Goal: Task Accomplishment & Management: Use online tool/utility

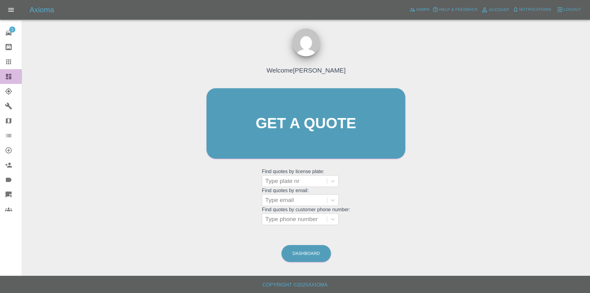
click at [8, 79] on icon at bounding box center [9, 77] width 6 height 6
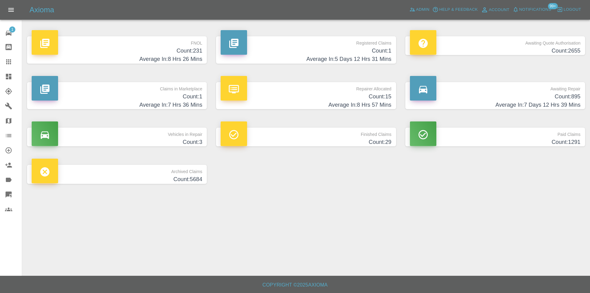
click at [188, 58] on h4 "Average In: 8 Hrs 26 Mins" at bounding box center [117, 59] width 171 height 8
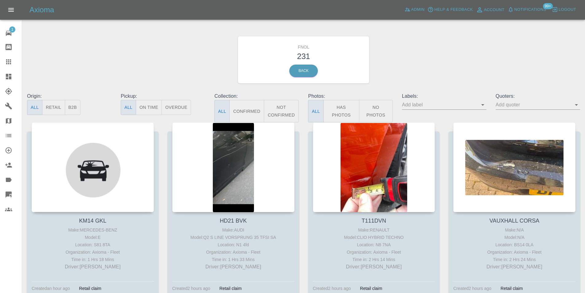
click at [343, 114] on button "Has Photos" at bounding box center [342, 111] width 36 height 22
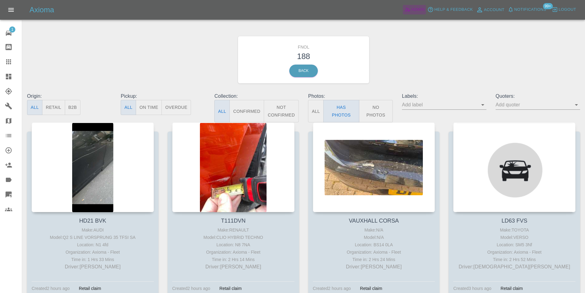
click at [420, 7] on span "Admin" at bounding box center [418, 9] width 14 height 7
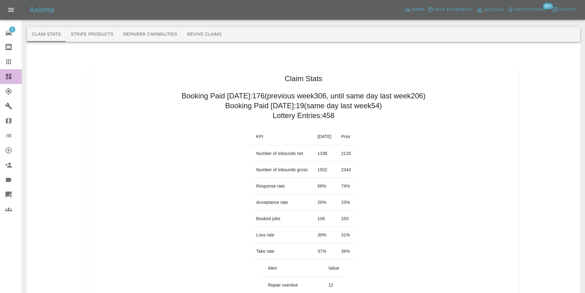
click at [7, 74] on icon at bounding box center [9, 77] width 6 height 6
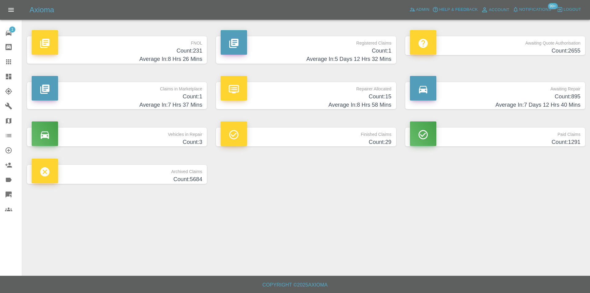
click at [185, 49] on h4 "Count: 231" at bounding box center [117, 51] width 171 height 8
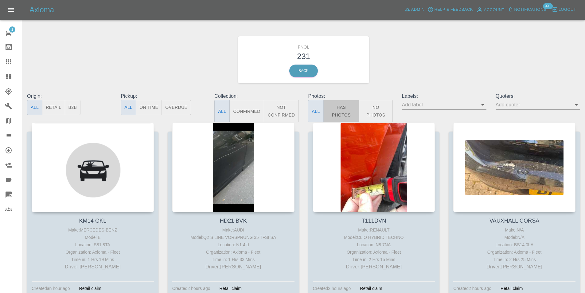
click at [351, 105] on button "Has Photos" at bounding box center [342, 111] width 36 height 22
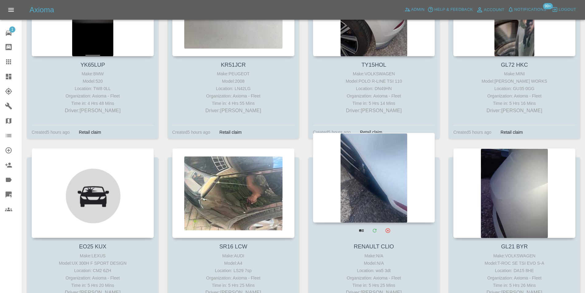
scroll to position [1075, 0]
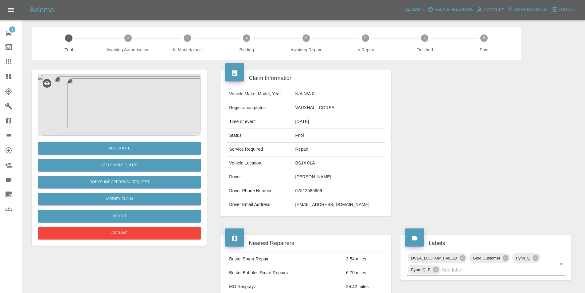
click at [109, 101] on img at bounding box center [119, 104] width 163 height 61
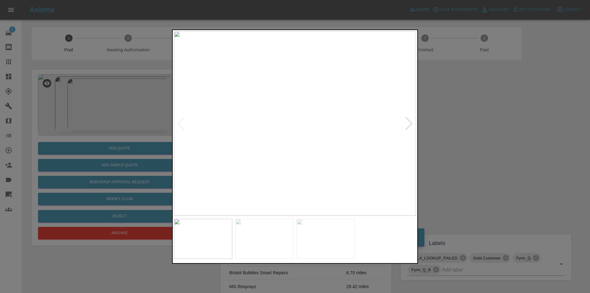
click at [411, 124] on div at bounding box center [409, 123] width 8 height 14
click at [411, 124] on img at bounding box center [295, 123] width 242 height 184
click at [486, 144] on div at bounding box center [295, 146] width 590 height 293
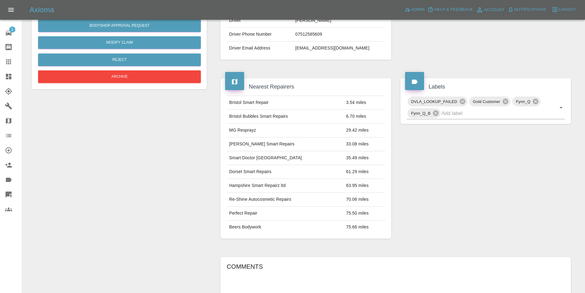
scroll to position [33, 0]
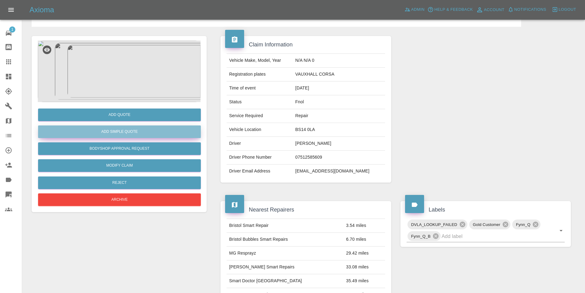
click at [134, 132] on button "Add Simple Quote" at bounding box center [119, 131] width 163 height 13
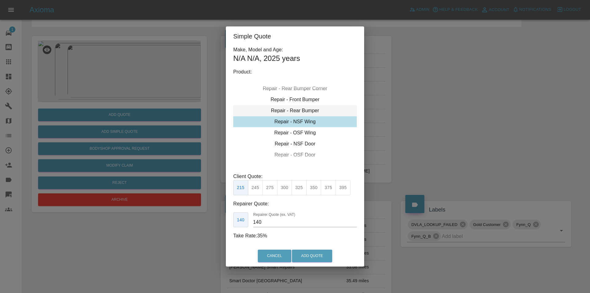
click at [312, 110] on div "Repair - Rear Bumper" at bounding box center [295, 110] width 124 height 11
drag, startPoint x: 270, startPoint y: 189, endPoint x: 286, endPoint y: 203, distance: 22.0
click at [270, 189] on button "350" at bounding box center [269, 187] width 15 height 15
type input "210"
click at [309, 254] on button "Add Quote" at bounding box center [312, 255] width 40 height 13
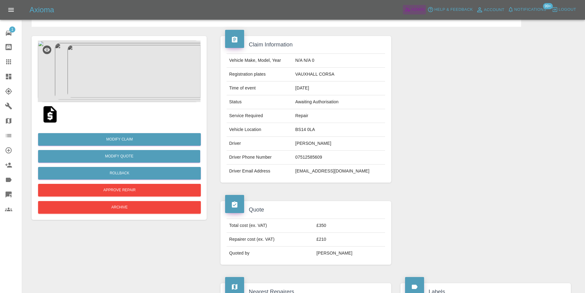
click at [412, 9] on span "Admin" at bounding box center [418, 9] width 14 height 7
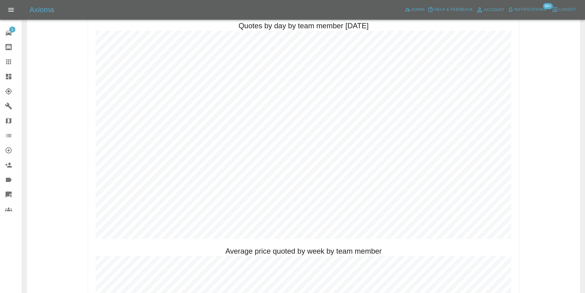
scroll to position [218, 0]
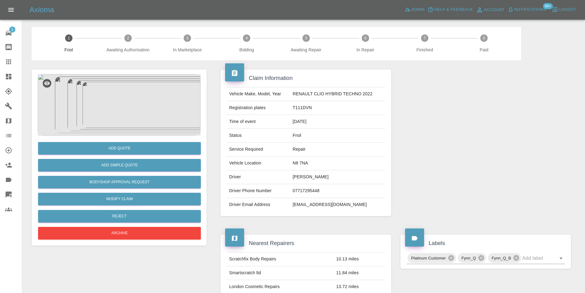
click at [124, 112] on img at bounding box center [119, 104] width 163 height 61
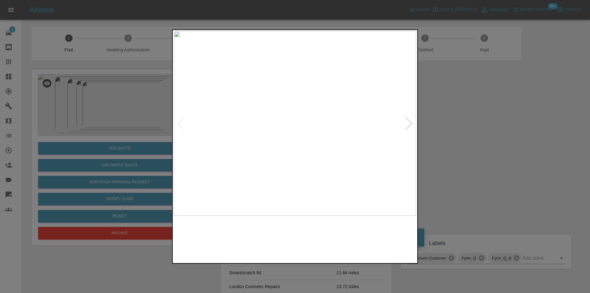
click at [413, 124] on img at bounding box center [295, 123] width 242 height 184
click at [409, 124] on div at bounding box center [409, 123] width 8 height 14
click at [409, 123] on div at bounding box center [409, 123] width 8 height 14
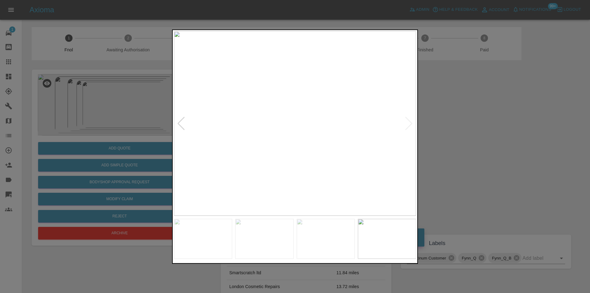
click at [409, 123] on img at bounding box center [295, 123] width 242 height 184
click at [410, 124] on img at bounding box center [295, 123] width 242 height 184
drag, startPoint x: 487, startPoint y: 135, endPoint x: 349, endPoint y: 139, distance: 138.0
click at [487, 135] on div at bounding box center [295, 146] width 590 height 293
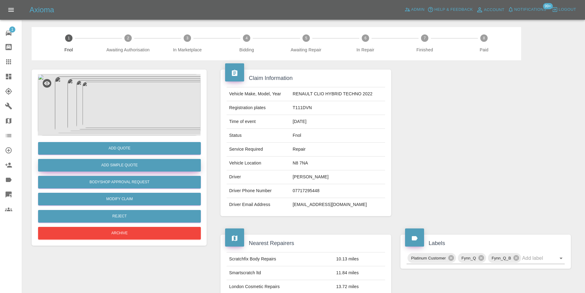
click at [119, 167] on button "Add Simple Quote" at bounding box center [119, 165] width 163 height 13
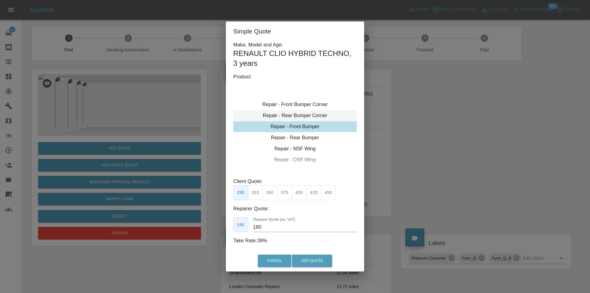
click at [311, 116] on div "Repair - Rear Bumper Corner" at bounding box center [295, 115] width 124 height 11
type input "120"
click at [309, 256] on button "Add Quote" at bounding box center [312, 260] width 40 height 13
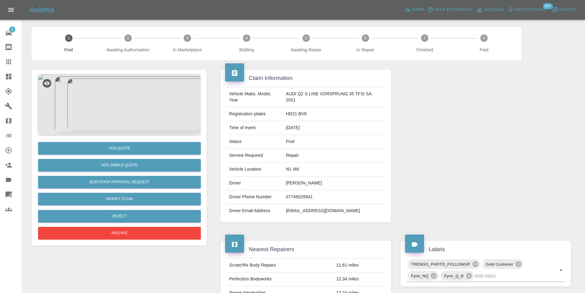
click at [122, 95] on img at bounding box center [119, 104] width 163 height 61
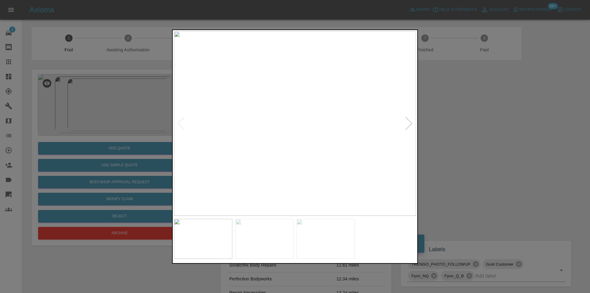
click at [412, 122] on div at bounding box center [409, 123] width 8 height 14
click at [409, 125] on div at bounding box center [409, 123] width 8 height 14
click at [409, 125] on img at bounding box center [295, 123] width 242 height 184
click at [469, 139] on div at bounding box center [295, 146] width 590 height 293
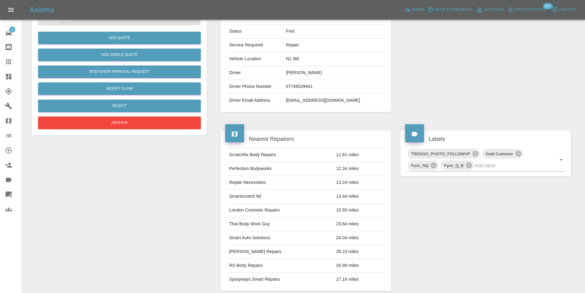
scroll to position [9, 0]
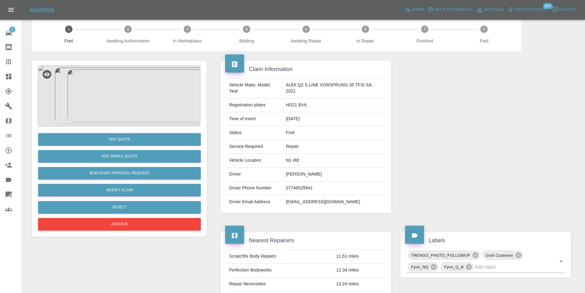
click at [121, 85] on img at bounding box center [119, 95] width 163 height 61
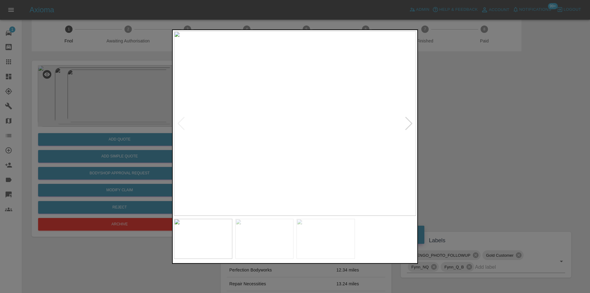
click at [409, 120] on div at bounding box center [409, 123] width 8 height 14
click at [464, 128] on div at bounding box center [295, 146] width 590 height 293
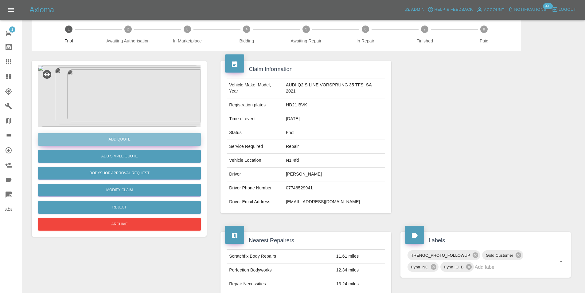
click at [109, 139] on button "Add Quote" at bounding box center [119, 139] width 163 height 13
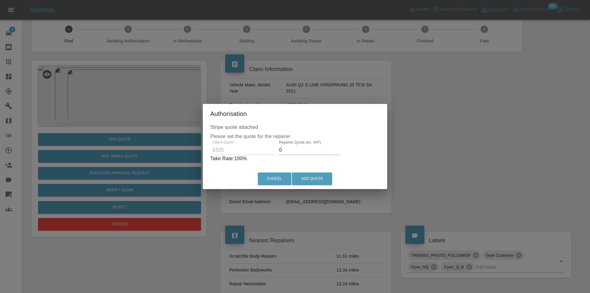
click at [304, 151] on input "0" at bounding box center [309, 150] width 61 height 10
type input "0210"
click at [316, 175] on button "Add Quote" at bounding box center [312, 178] width 40 height 13
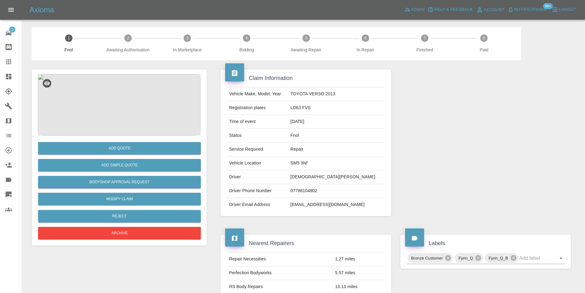
click at [124, 96] on img at bounding box center [119, 104] width 163 height 61
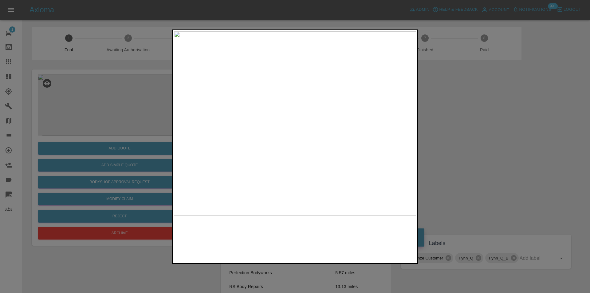
click at [239, 116] on img at bounding box center [295, 123] width 242 height 184
click at [239, 116] on img at bounding box center [463, 143] width 726 height 553
click at [492, 123] on div at bounding box center [295, 146] width 590 height 293
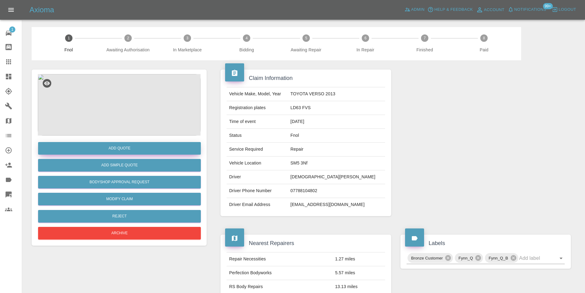
click at [123, 145] on button "Add Quote" at bounding box center [119, 148] width 163 height 13
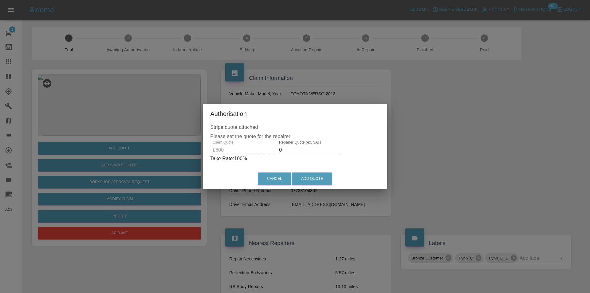
click at [291, 150] on input "0" at bounding box center [309, 150] width 61 height 10
type input "0380"
click at [320, 179] on button "Add Quote" at bounding box center [312, 178] width 40 height 13
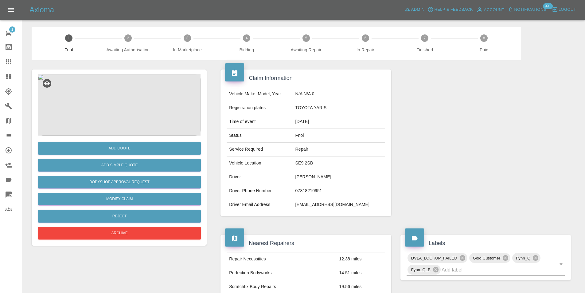
click at [116, 102] on img at bounding box center [119, 104] width 163 height 61
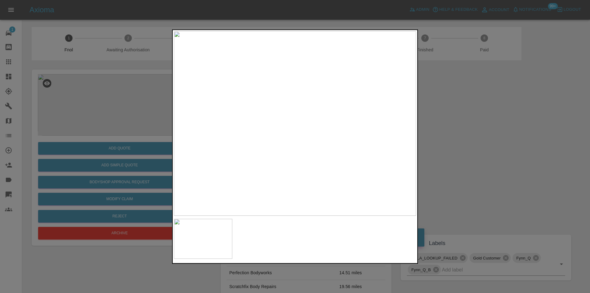
click at [483, 134] on div at bounding box center [295, 146] width 590 height 293
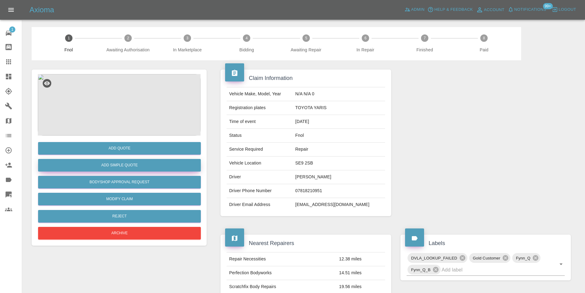
click at [137, 166] on button "Add Simple Quote" at bounding box center [119, 165] width 163 height 13
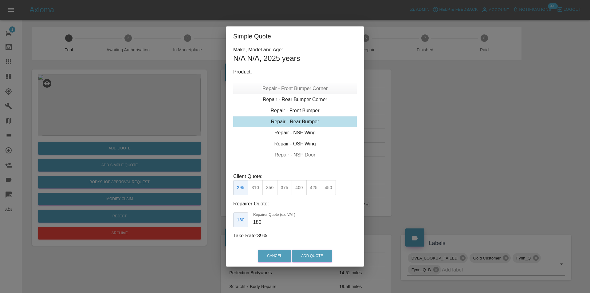
click at [306, 90] on div "Repair - Front Bumper Corner" at bounding box center [295, 88] width 124 height 11
type input "120"
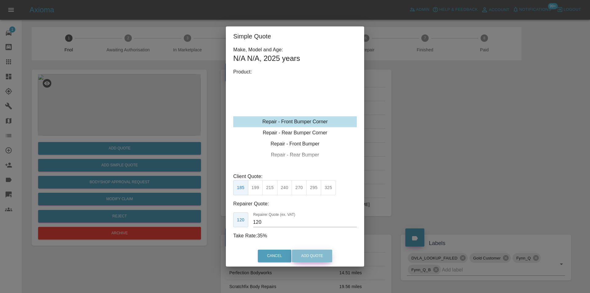
click at [312, 255] on button "Add Quote" at bounding box center [312, 255] width 40 height 13
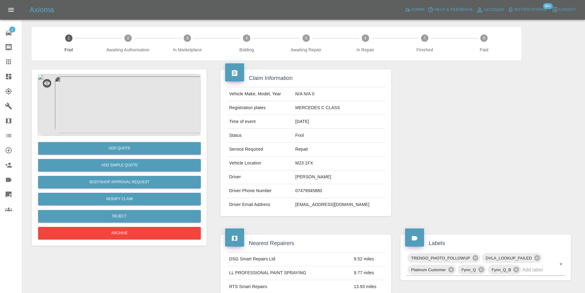
click at [127, 96] on img at bounding box center [119, 104] width 163 height 61
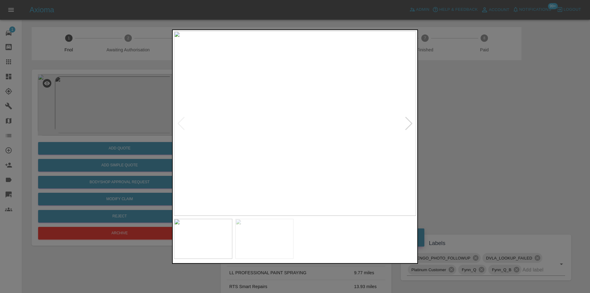
click at [290, 79] on img at bounding box center [295, 123] width 242 height 184
click at [283, 56] on img at bounding box center [289, 155] width 726 height 553
click at [273, 70] on img at bounding box center [289, 155] width 726 height 553
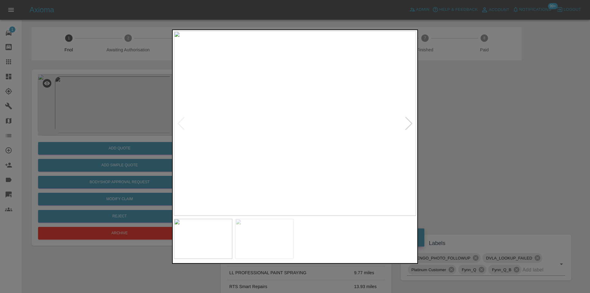
click at [477, 121] on div at bounding box center [295, 146] width 590 height 293
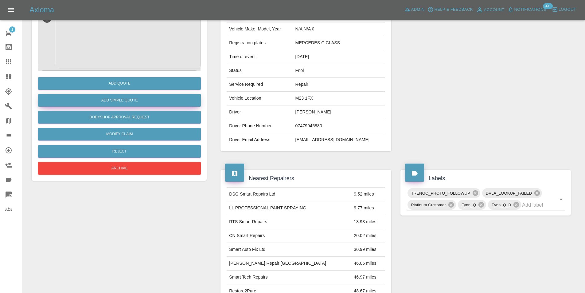
scroll to position [3, 0]
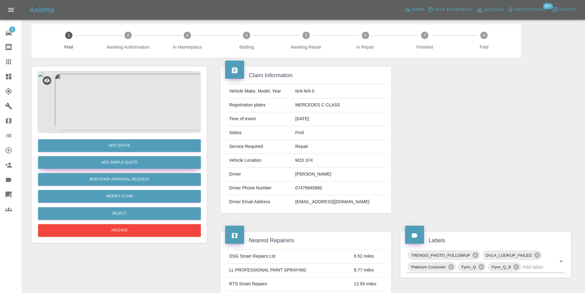
click at [132, 162] on button "Add Simple Quote" at bounding box center [119, 162] width 163 height 13
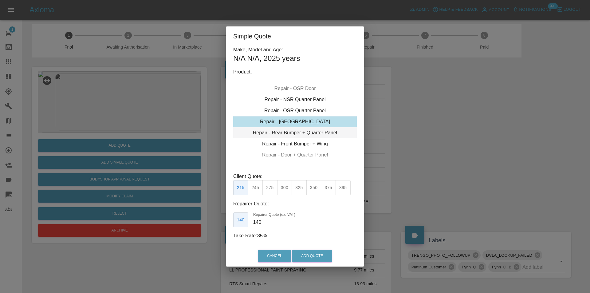
click at [322, 132] on div "Repair - Rear Bumper + Quarter Panel" at bounding box center [295, 132] width 124 height 11
click at [302, 186] on button "395" at bounding box center [299, 187] width 15 height 15
type input "250"
click at [312, 256] on button "Add Quote" at bounding box center [312, 255] width 40 height 13
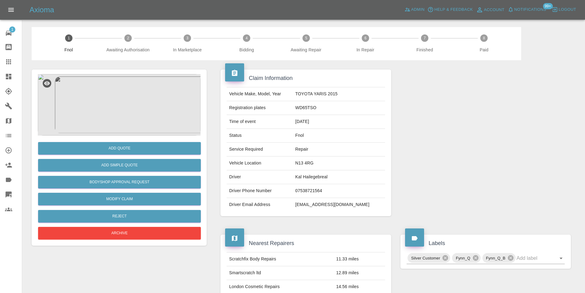
click at [116, 99] on img at bounding box center [119, 104] width 163 height 61
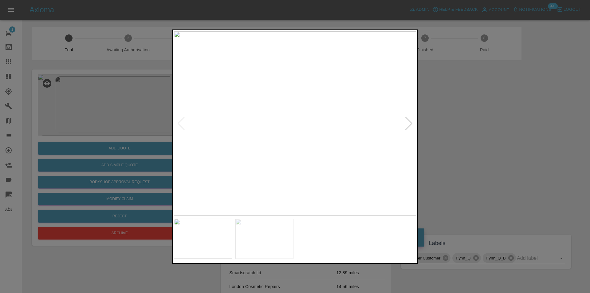
click at [408, 124] on div at bounding box center [409, 123] width 8 height 14
click at [482, 127] on div at bounding box center [295, 146] width 590 height 293
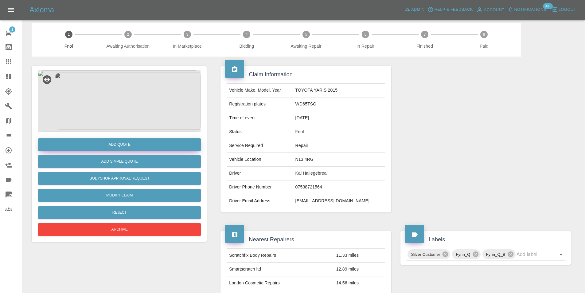
scroll to position [3, 0]
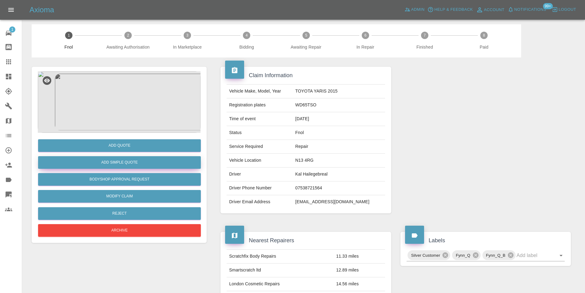
click at [137, 161] on button "Add Simple Quote" at bounding box center [119, 162] width 163 height 13
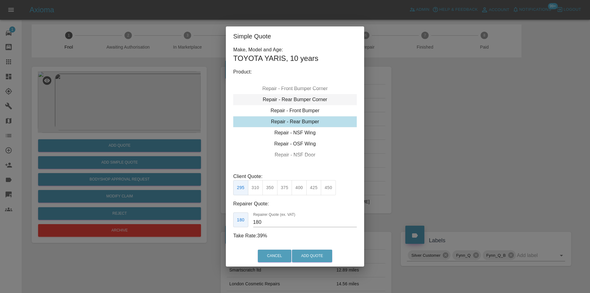
click at [313, 98] on div "Repair - Rear Bumper Corner" at bounding box center [295, 99] width 124 height 11
type input "120"
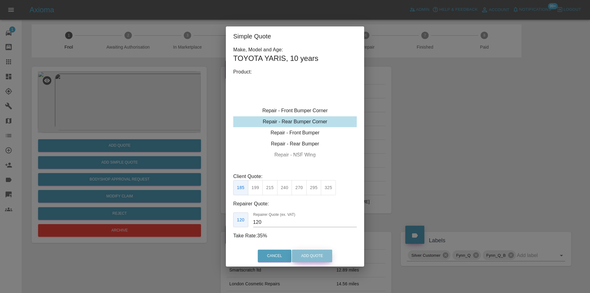
click at [306, 255] on button "Add Quote" at bounding box center [312, 255] width 40 height 13
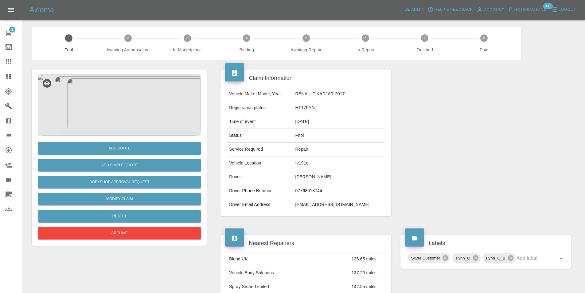
click at [118, 106] on img at bounding box center [119, 104] width 163 height 61
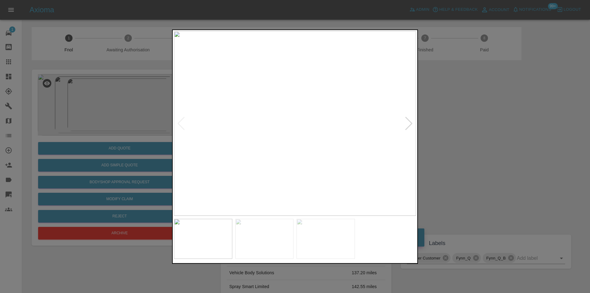
click at [410, 124] on div at bounding box center [409, 123] width 8 height 14
click at [409, 124] on div at bounding box center [409, 123] width 8 height 14
click at [409, 124] on img at bounding box center [295, 123] width 242 height 184
drag, startPoint x: 453, startPoint y: 124, endPoint x: 257, endPoint y: 168, distance: 200.0
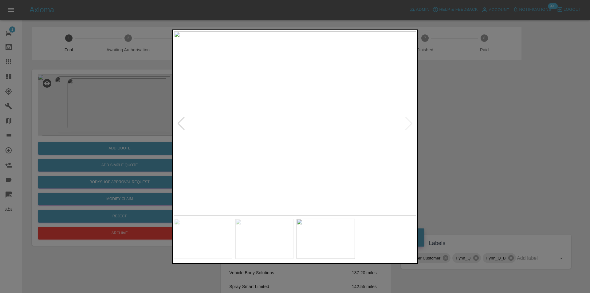
click at [452, 124] on div at bounding box center [295, 146] width 590 height 293
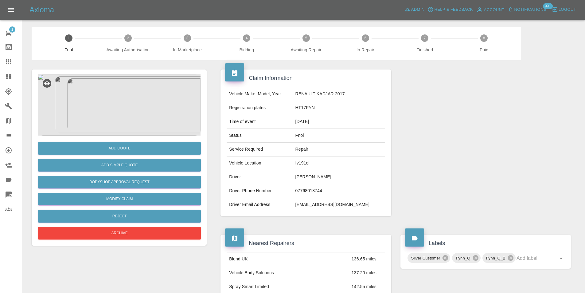
click at [122, 100] on img at bounding box center [119, 104] width 163 height 61
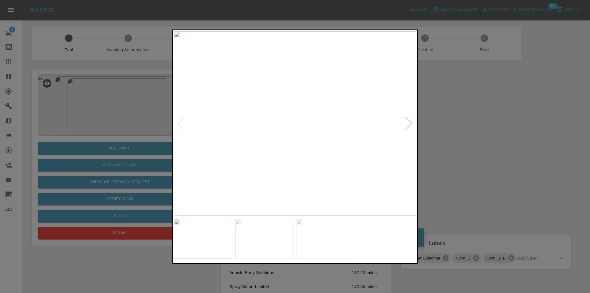
click at [410, 126] on div at bounding box center [409, 123] width 8 height 14
click at [474, 137] on div at bounding box center [295, 146] width 590 height 293
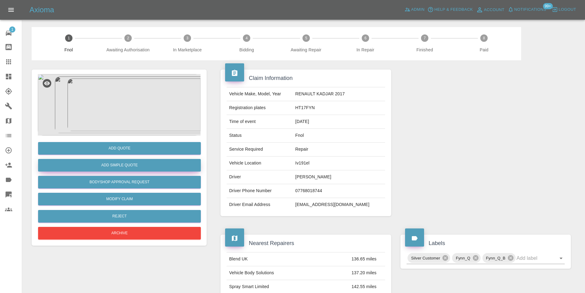
click at [134, 169] on button "Add Simple Quote" at bounding box center [119, 165] width 163 height 13
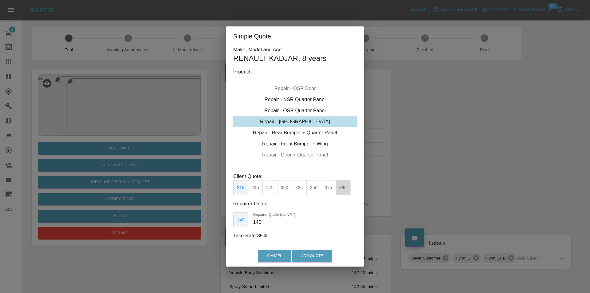
click at [342, 190] on button "395" at bounding box center [343, 187] width 15 height 15
type input "265"
click at [311, 260] on button "Add Quote" at bounding box center [312, 255] width 40 height 13
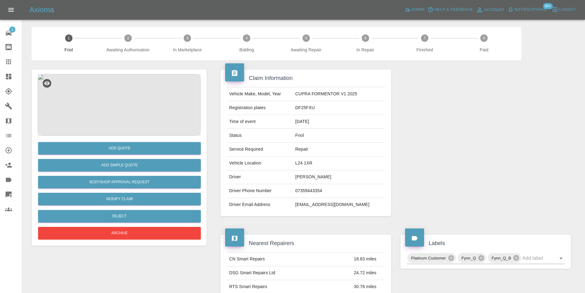
click at [130, 104] on img at bounding box center [119, 104] width 163 height 61
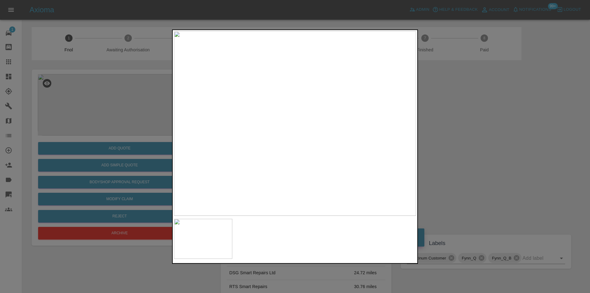
click at [463, 146] on div at bounding box center [295, 146] width 590 height 293
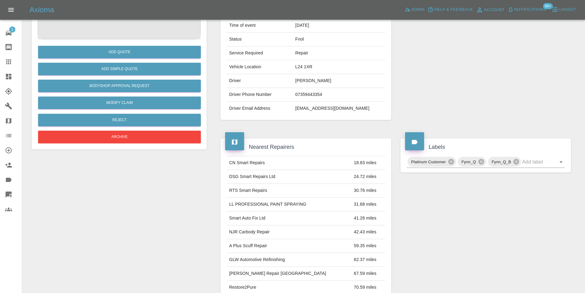
scroll to position [31, 0]
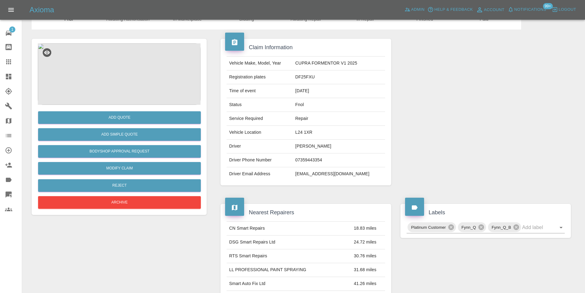
click at [109, 67] on img at bounding box center [119, 73] width 163 height 61
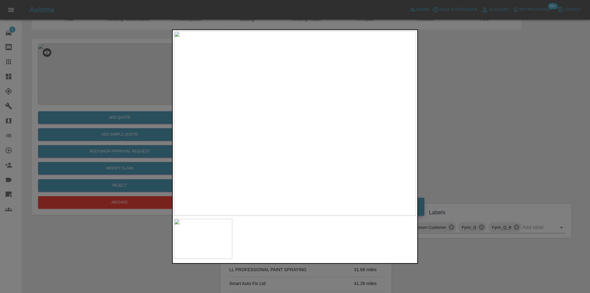
click at [497, 114] on div at bounding box center [295, 146] width 590 height 293
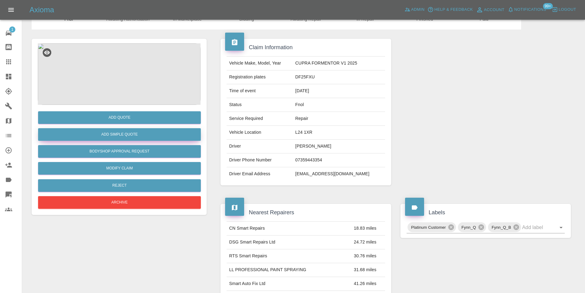
click at [135, 134] on button "Add Simple Quote" at bounding box center [119, 134] width 163 height 13
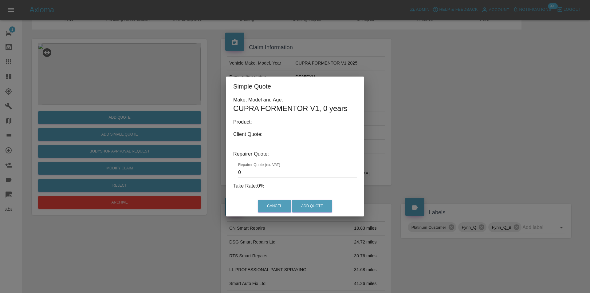
type input "140"
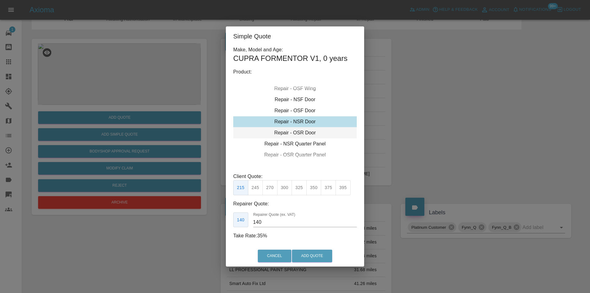
click at [301, 131] on div "Repair - OSR Door" at bounding box center [295, 132] width 124 height 11
click at [309, 255] on button "Add Quote" at bounding box center [312, 255] width 40 height 13
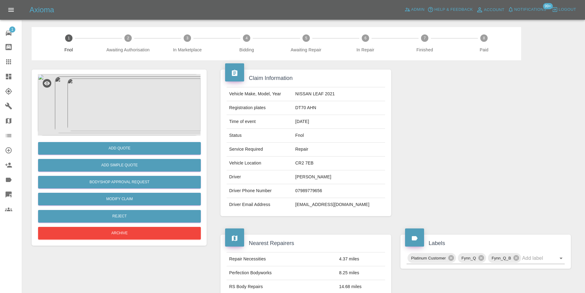
click at [153, 118] on img at bounding box center [119, 104] width 163 height 61
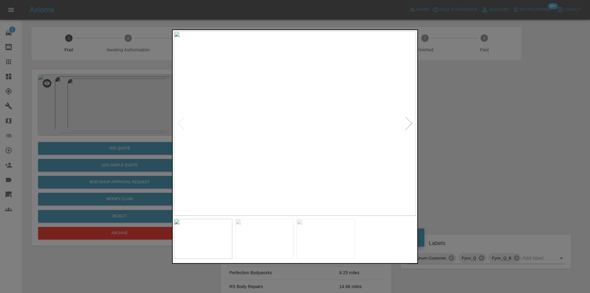
click at [408, 123] on div at bounding box center [409, 123] width 8 height 14
click at [408, 123] on img at bounding box center [295, 123] width 242 height 184
drag, startPoint x: 481, startPoint y: 124, endPoint x: 355, endPoint y: 35, distance: 154.3
click at [481, 124] on div at bounding box center [295, 146] width 590 height 293
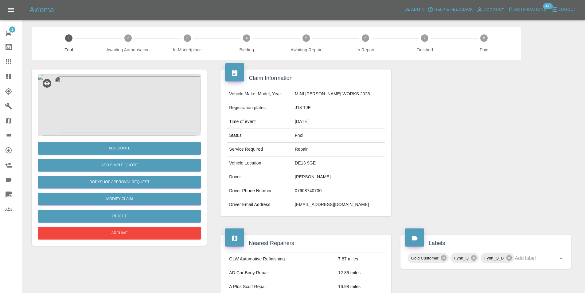
click at [118, 105] on img at bounding box center [119, 104] width 163 height 61
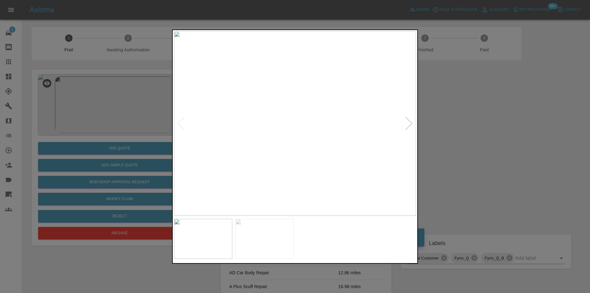
click at [408, 122] on div at bounding box center [409, 123] width 8 height 14
click at [408, 122] on img at bounding box center [295, 123] width 242 height 184
drag, startPoint x: 516, startPoint y: 142, endPoint x: 513, endPoint y: 143, distance: 3.1
click at [516, 143] on div at bounding box center [295, 146] width 590 height 293
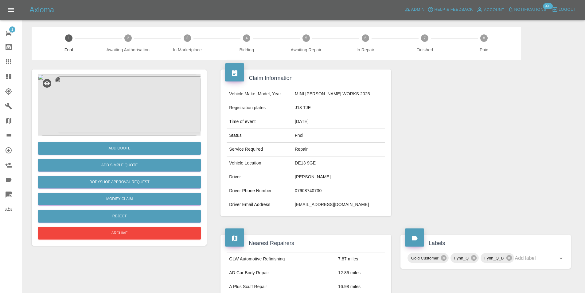
click at [122, 111] on img at bounding box center [119, 104] width 163 height 61
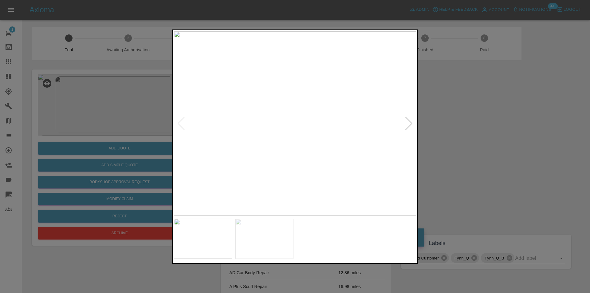
drag, startPoint x: 494, startPoint y: 149, endPoint x: 489, endPoint y: 149, distance: 4.9
click at [494, 149] on div at bounding box center [295, 146] width 590 height 293
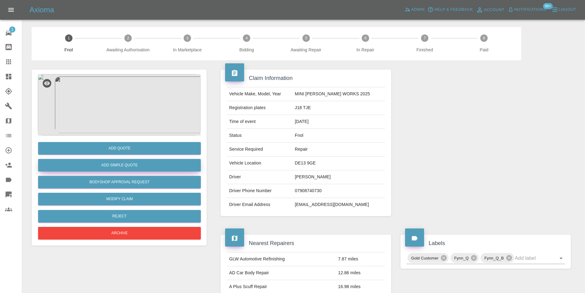
click at [141, 168] on button "Add Simple Quote" at bounding box center [119, 165] width 163 height 13
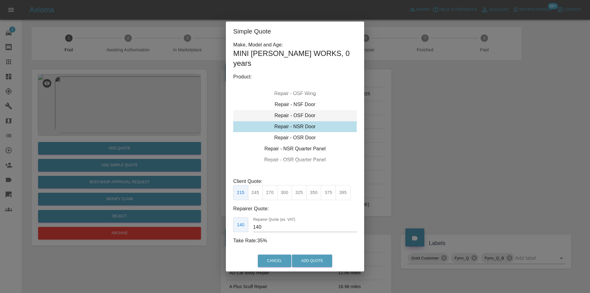
click at [304, 116] on div "Repair - OSF Door" at bounding box center [295, 115] width 124 height 11
click at [271, 192] on button "275" at bounding box center [269, 192] width 15 height 15
type input "185"
drag, startPoint x: 307, startPoint y: 259, endPoint x: 307, endPoint y: 253, distance: 5.5
click at [307, 259] on button "Add Quote" at bounding box center [312, 260] width 40 height 13
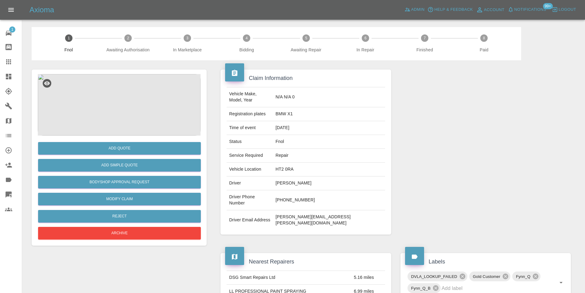
click at [129, 88] on img at bounding box center [119, 104] width 163 height 61
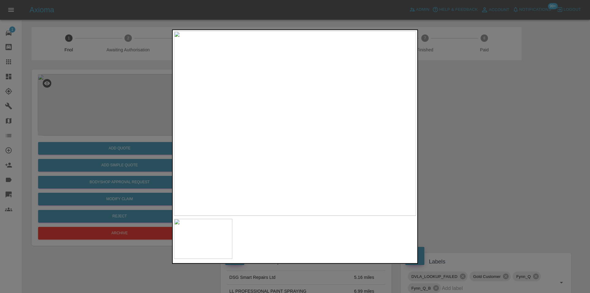
drag, startPoint x: 462, startPoint y: 143, endPoint x: 286, endPoint y: 169, distance: 178.0
click at [462, 143] on div at bounding box center [295, 146] width 590 height 293
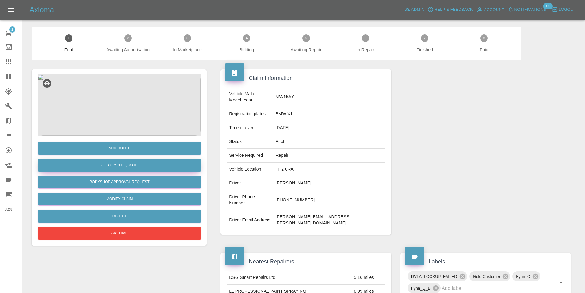
click at [105, 164] on button "Add Simple Quote" at bounding box center [119, 165] width 163 height 13
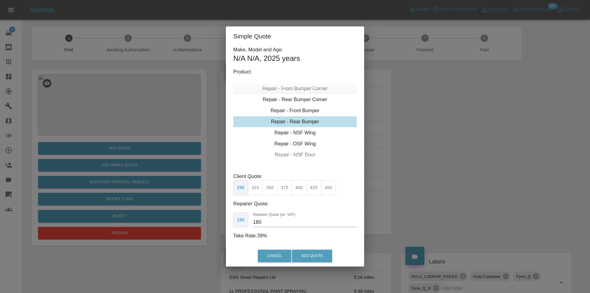
click at [306, 89] on div "Repair - Front Bumper Corner" at bounding box center [295, 88] width 124 height 11
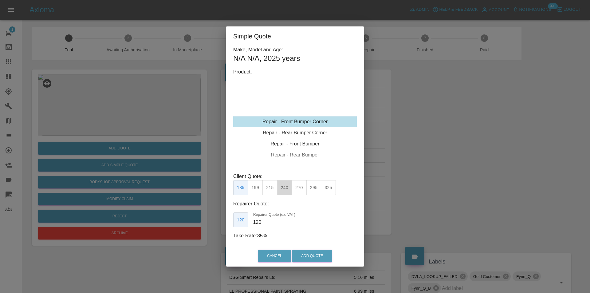
click at [286, 190] on button "240" at bounding box center [284, 187] width 15 height 15
drag, startPoint x: 296, startPoint y: 190, endPoint x: 309, endPoint y: 235, distance: 46.6
click at [296, 191] on button "270" at bounding box center [299, 187] width 15 height 15
type input "165"
drag, startPoint x: 312, startPoint y: 254, endPoint x: 335, endPoint y: 198, distance: 60.2
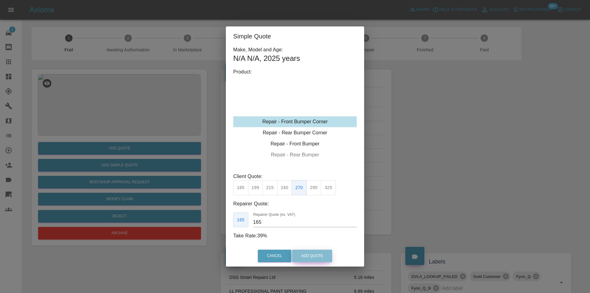
click at [313, 254] on button "Add Quote" at bounding box center [312, 255] width 40 height 13
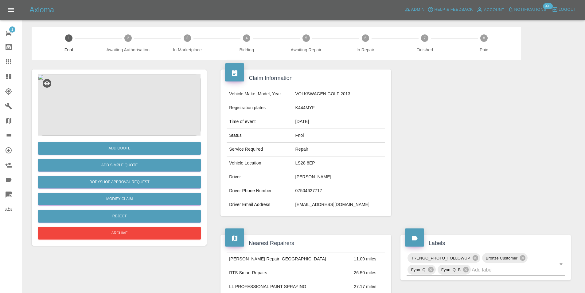
click at [138, 108] on img at bounding box center [119, 104] width 163 height 61
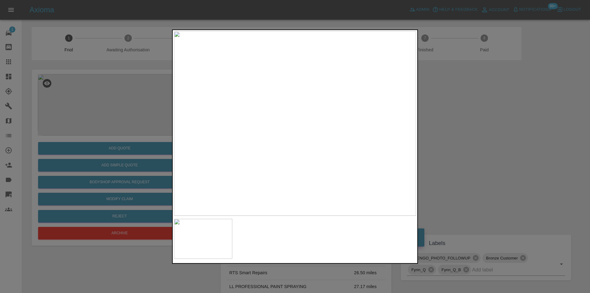
click at [493, 131] on div at bounding box center [295, 146] width 590 height 293
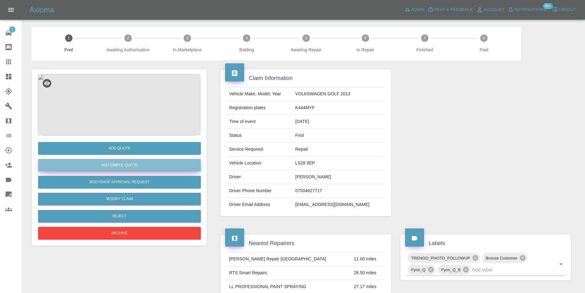
click at [126, 162] on button "Add Simple Quote" at bounding box center [119, 165] width 163 height 13
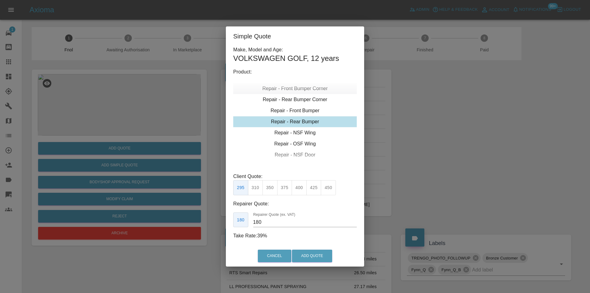
click at [304, 85] on div "Repair - Front Bumper Corner" at bounding box center [295, 88] width 124 height 11
type input "120"
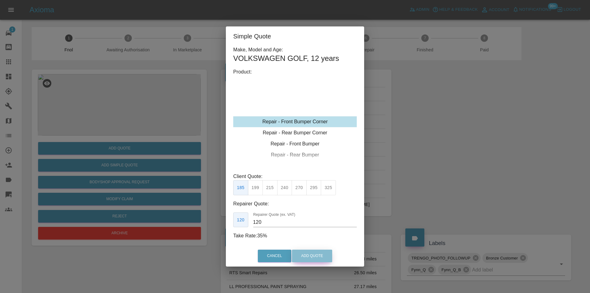
click at [308, 253] on button "Add Quote" at bounding box center [312, 255] width 40 height 13
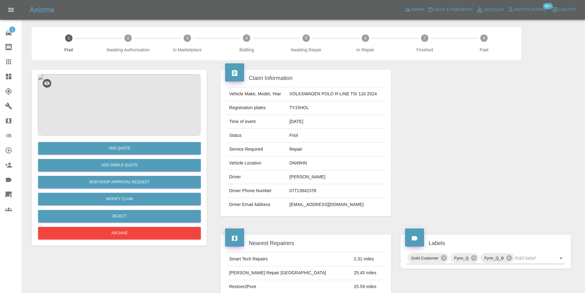
click at [117, 104] on img at bounding box center [119, 104] width 163 height 61
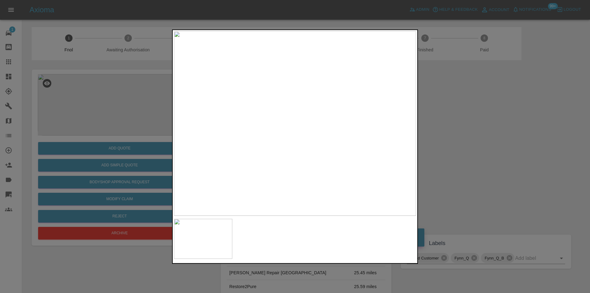
click at [282, 102] on img at bounding box center [295, 123] width 242 height 184
click at [283, 101] on img at bounding box center [334, 188] width 726 height 553
drag, startPoint x: 464, startPoint y: 122, endPoint x: 408, endPoint y: 121, distance: 56.2
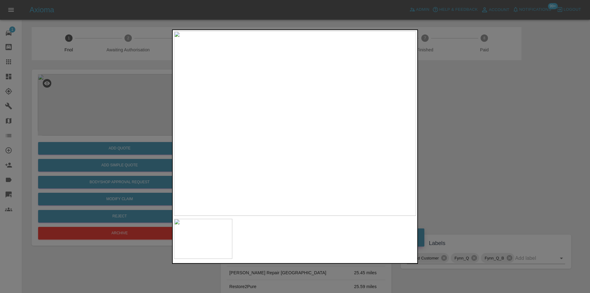
click at [464, 122] on div at bounding box center [295, 146] width 590 height 293
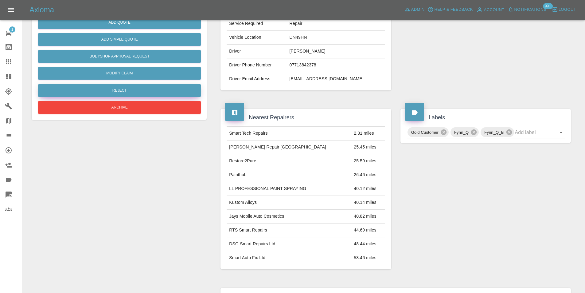
scroll to position [33, 0]
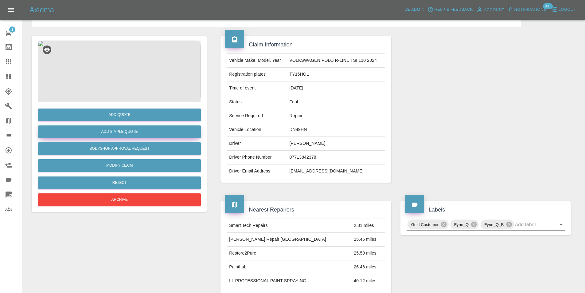
click at [124, 131] on button "Add Simple Quote" at bounding box center [119, 131] width 163 height 13
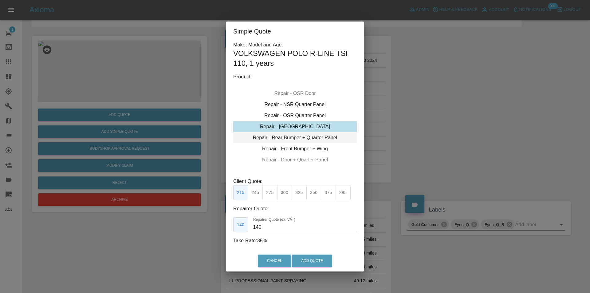
click at [324, 135] on div "Repair - Rear Bumper + Quarter Panel" at bounding box center [295, 137] width 124 height 11
click at [271, 192] on button "350" at bounding box center [269, 192] width 15 height 15
type input "210"
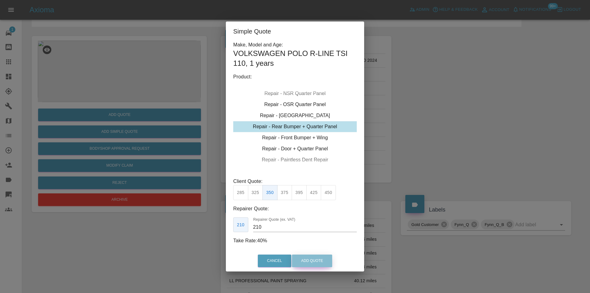
click at [306, 258] on button "Add Quote" at bounding box center [312, 260] width 40 height 13
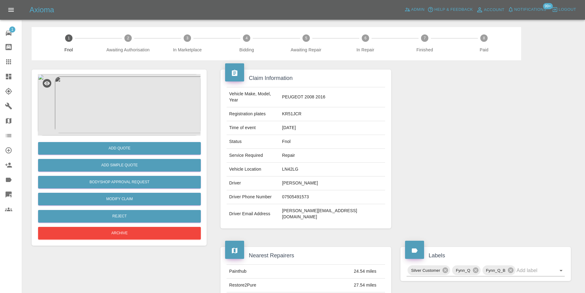
click at [122, 114] on img at bounding box center [119, 104] width 163 height 61
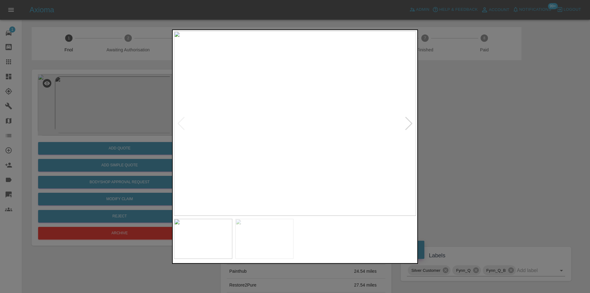
click at [408, 123] on div at bounding box center [409, 123] width 8 height 14
click at [408, 123] on img at bounding box center [295, 123] width 242 height 184
click at [495, 141] on div at bounding box center [295, 146] width 590 height 293
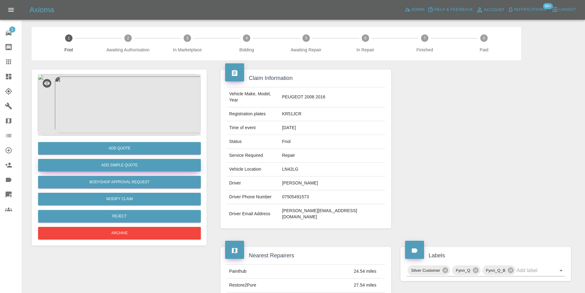
click at [110, 166] on button "Add Simple Quote" at bounding box center [119, 165] width 163 height 13
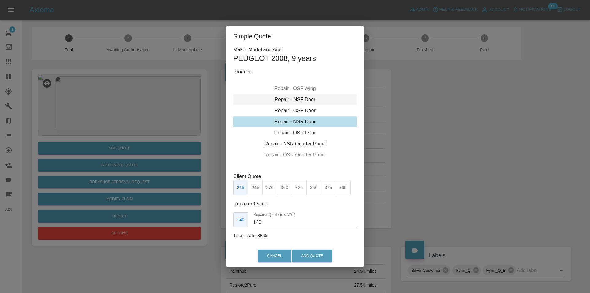
click at [309, 100] on div "Repair - NSF Door" at bounding box center [295, 99] width 124 height 11
click at [258, 190] on button "245" at bounding box center [255, 187] width 15 height 15
type input "160"
click at [307, 255] on button "Add Quote" at bounding box center [312, 255] width 40 height 13
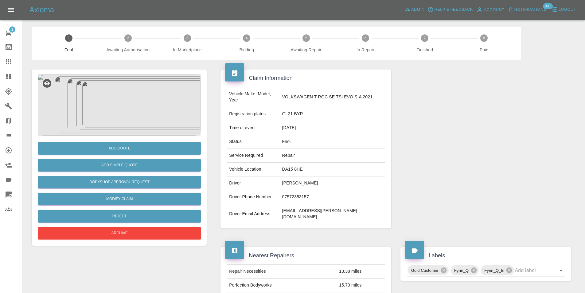
click at [116, 92] on img at bounding box center [119, 104] width 163 height 61
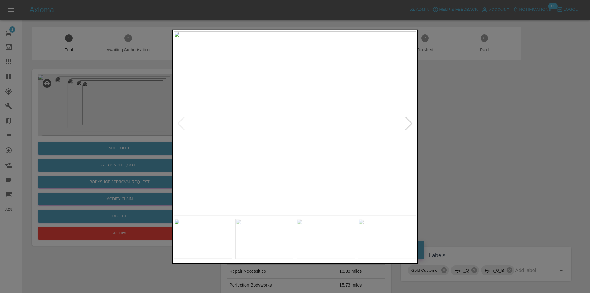
click at [409, 121] on div at bounding box center [409, 123] width 8 height 14
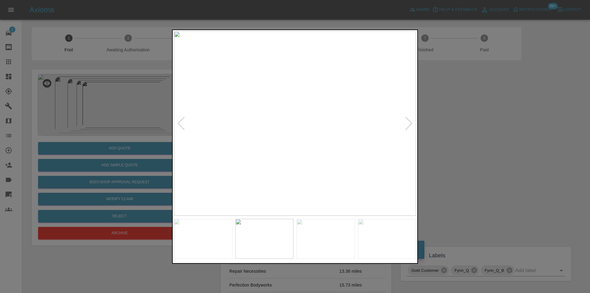
click at [415, 123] on img at bounding box center [295, 123] width 242 height 184
drag, startPoint x: 479, startPoint y: 125, endPoint x: 474, endPoint y: 126, distance: 4.6
click at [475, 126] on div at bounding box center [295, 146] width 590 height 293
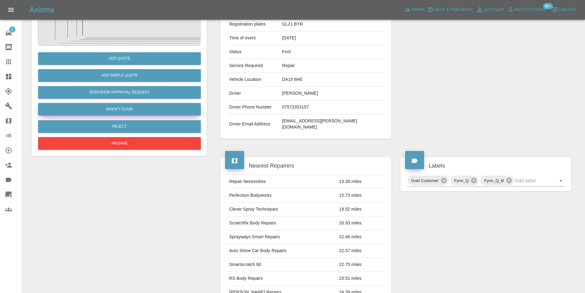
scroll to position [33, 0]
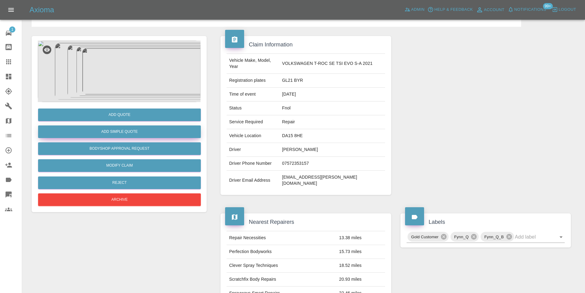
click at [135, 132] on button "Add Simple Quote" at bounding box center [119, 131] width 163 height 13
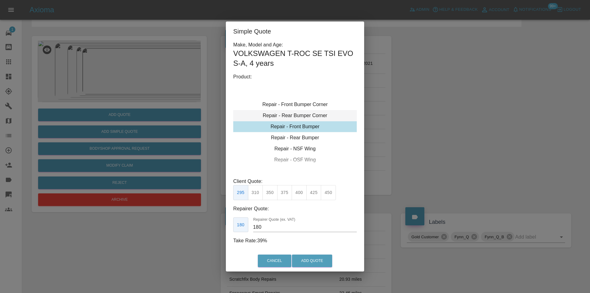
click at [310, 117] on div "Repair - Rear Bumper Corner" at bounding box center [295, 115] width 124 height 11
type input "120"
click at [317, 258] on button "Add Quote" at bounding box center [312, 260] width 40 height 13
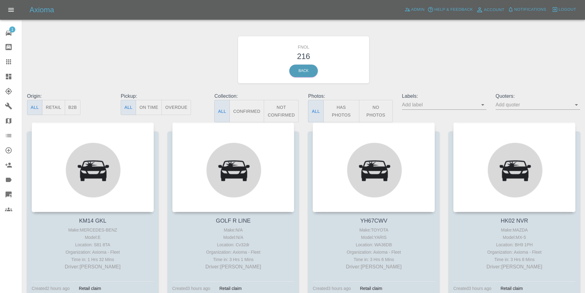
click at [347, 114] on button "Has Photos" at bounding box center [342, 111] width 36 height 22
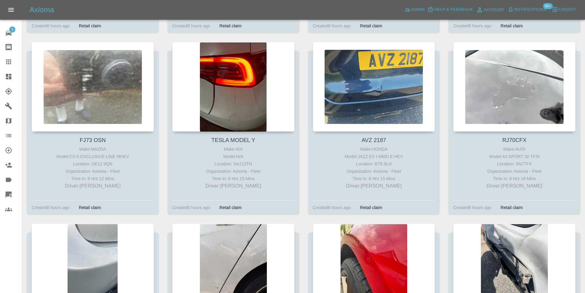
scroll to position [3257, 0]
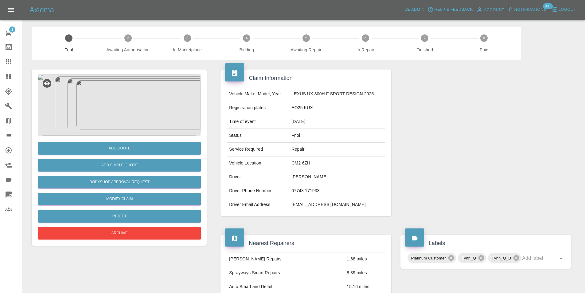
click at [143, 84] on img at bounding box center [119, 104] width 163 height 61
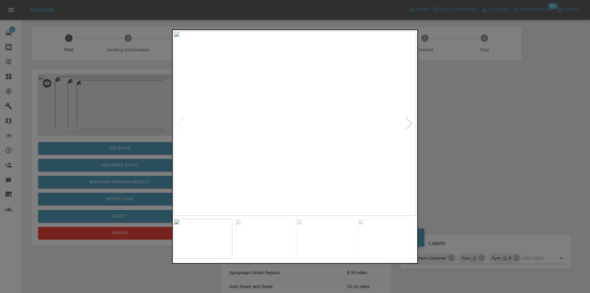
click at [410, 126] on div at bounding box center [409, 123] width 8 height 14
click at [411, 116] on div at bounding box center [409, 123] width 8 height 14
click at [410, 121] on div at bounding box center [409, 123] width 8 height 14
click at [410, 121] on img at bounding box center [295, 123] width 242 height 184
click at [408, 122] on img at bounding box center [295, 123] width 242 height 184
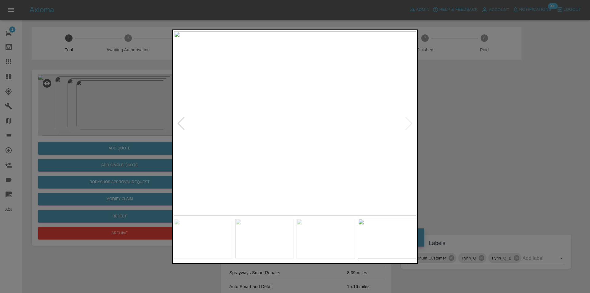
click at [472, 138] on div at bounding box center [295, 146] width 590 height 293
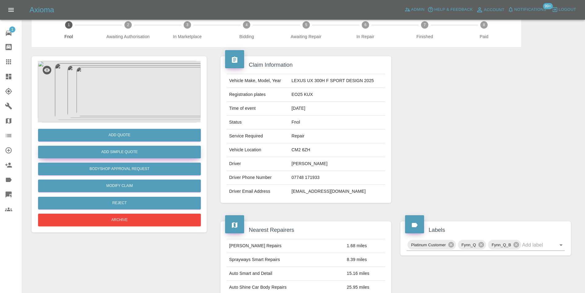
scroll to position [10, 0]
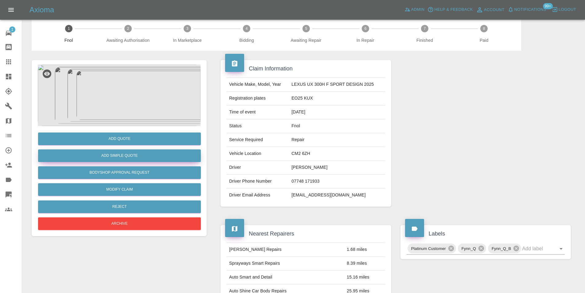
click at [139, 152] on button "Add Simple Quote" at bounding box center [119, 155] width 163 height 13
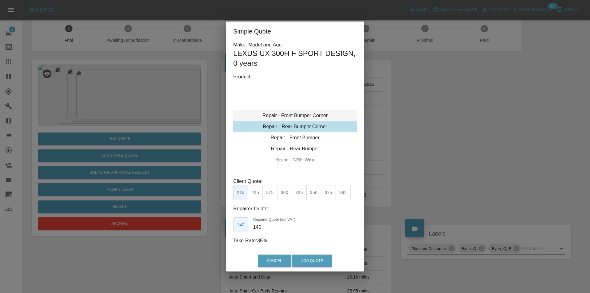
type input "120"
click at [304, 116] on div "Repair - Front Bumper Corner" at bounding box center [295, 115] width 124 height 11
click at [306, 261] on button "Add Quote" at bounding box center [312, 260] width 40 height 13
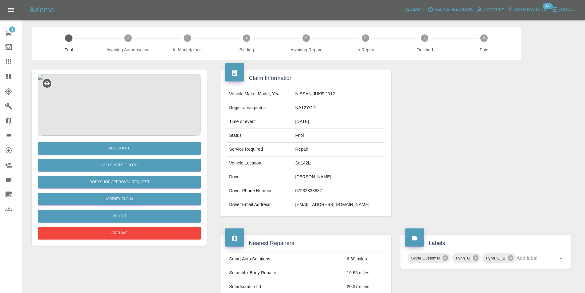
click at [107, 76] on img at bounding box center [119, 104] width 163 height 61
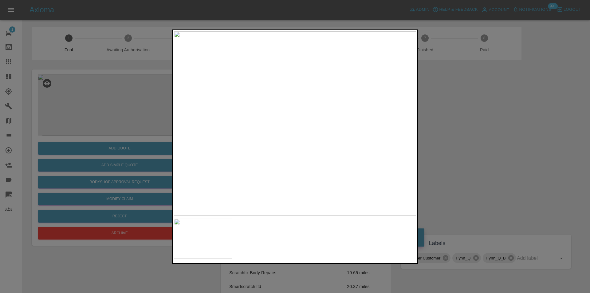
click at [433, 146] on div at bounding box center [295, 146] width 590 height 293
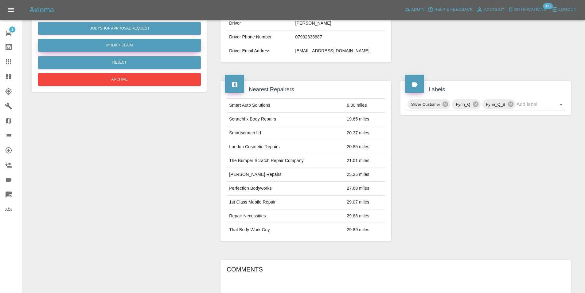
scroll to position [61, 0]
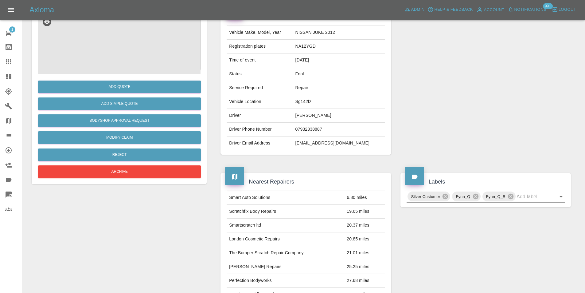
click at [123, 111] on div "Add Simple Quote" at bounding box center [119, 104] width 163 height 16
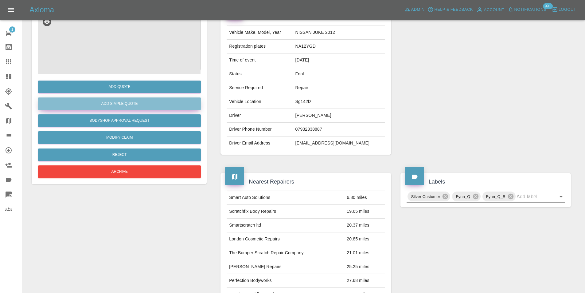
click at [125, 103] on button "Add Simple Quote" at bounding box center [119, 103] width 163 height 13
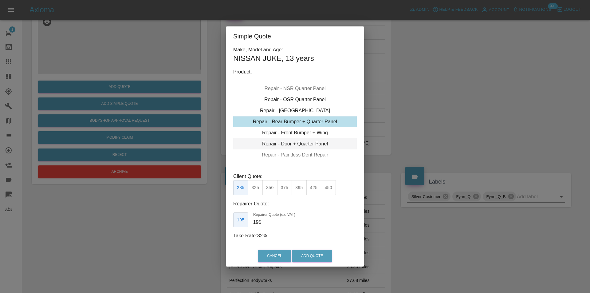
click at [306, 142] on div "Repair - Door + Quarter Panel" at bounding box center [295, 143] width 124 height 11
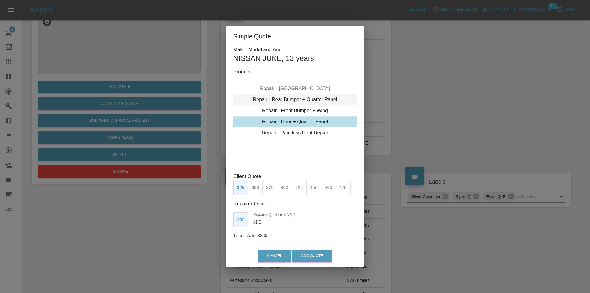
click at [302, 100] on div "Repair - Rear Bumper + Quarter Panel" at bounding box center [295, 99] width 124 height 11
click at [258, 187] on button "325" at bounding box center [255, 187] width 15 height 15
type input "200"
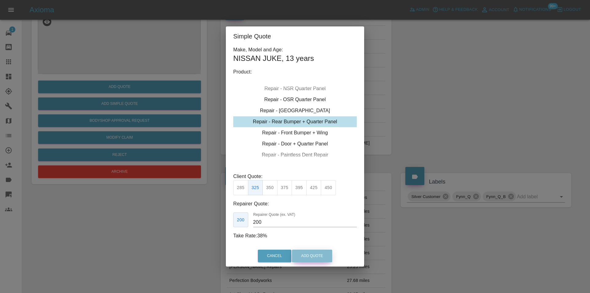
click at [304, 253] on button "Add Quote" at bounding box center [312, 255] width 40 height 13
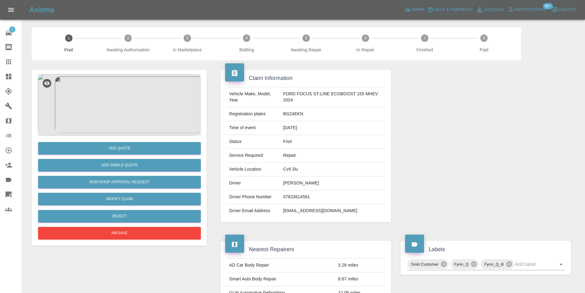
click at [126, 94] on img at bounding box center [119, 104] width 163 height 61
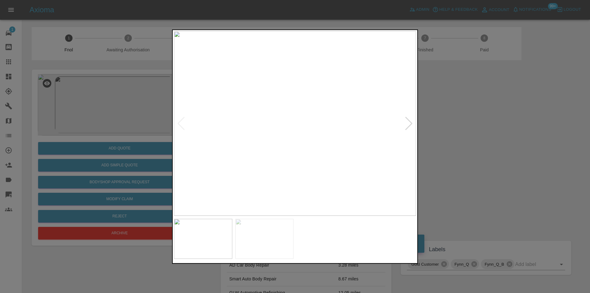
click at [407, 126] on div at bounding box center [409, 123] width 8 height 14
drag, startPoint x: 492, startPoint y: 139, endPoint x: 480, endPoint y: 139, distance: 11.7
click at [492, 139] on div at bounding box center [295, 146] width 590 height 293
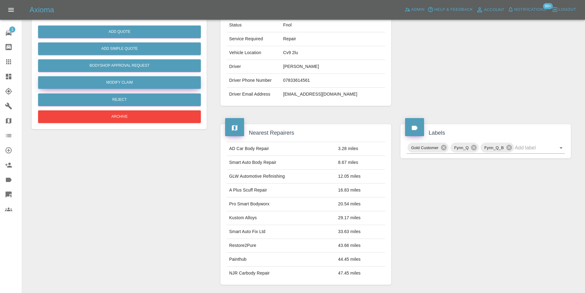
scroll to position [40, 0]
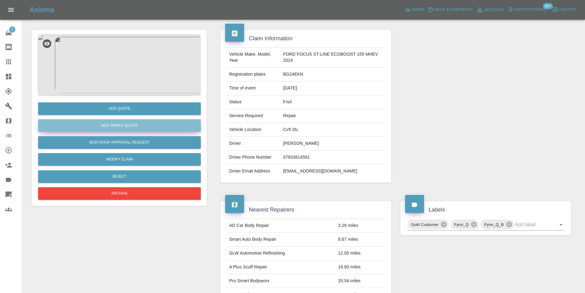
click at [131, 128] on button "Add Simple Quote" at bounding box center [119, 125] width 163 height 13
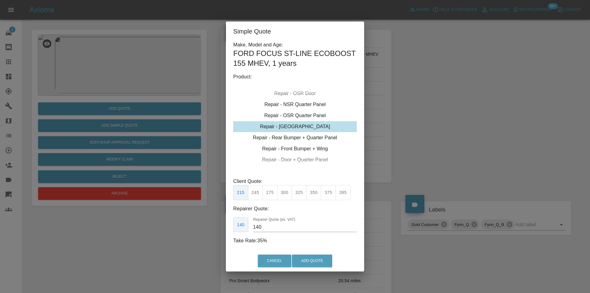
click at [270, 194] on button "275" at bounding box center [269, 192] width 15 height 15
type input "180"
click at [305, 258] on button "Add Quote" at bounding box center [312, 260] width 40 height 13
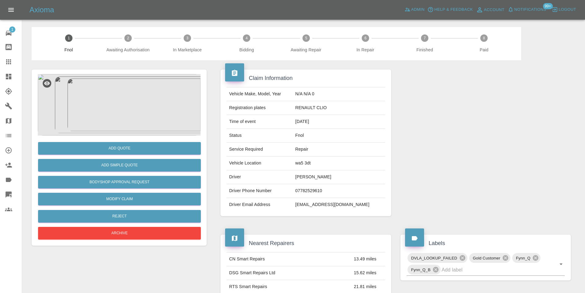
click at [112, 102] on img at bounding box center [119, 104] width 163 height 61
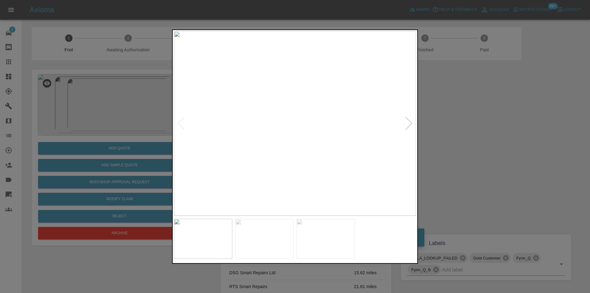
click at [409, 123] on div at bounding box center [409, 123] width 8 height 14
click at [409, 123] on img at bounding box center [295, 123] width 242 height 184
click at [180, 123] on div at bounding box center [181, 123] width 8 height 14
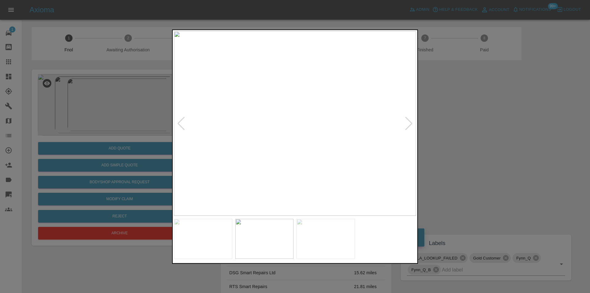
click at [180, 123] on div at bounding box center [181, 123] width 8 height 14
click at [258, 108] on img at bounding box center [295, 123] width 242 height 184
click at [303, 118] on img at bounding box center [404, 168] width 726 height 553
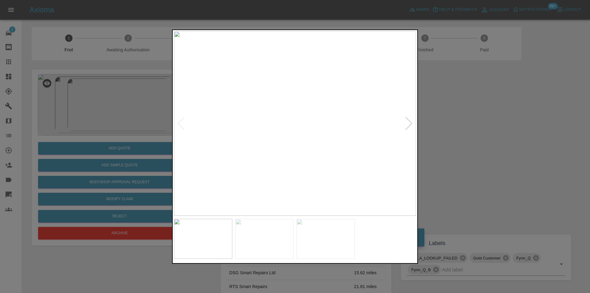
click at [503, 135] on div at bounding box center [295, 146] width 590 height 293
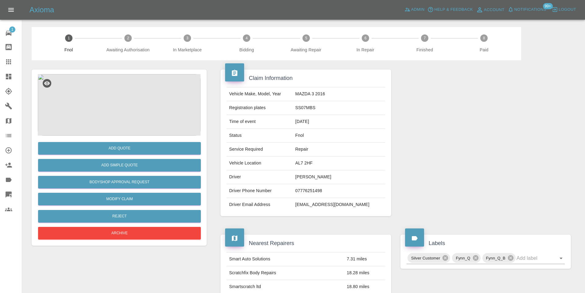
click at [128, 94] on img at bounding box center [119, 104] width 163 height 61
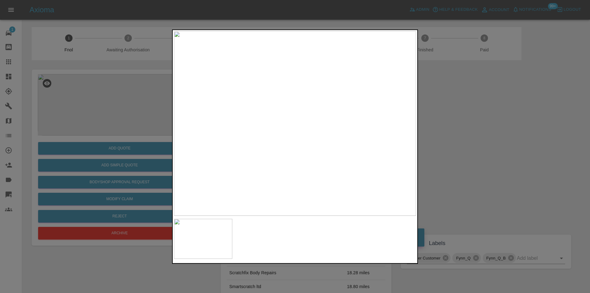
click at [298, 124] on img at bounding box center [295, 123] width 242 height 184
click at [298, 124] on img at bounding box center [285, 122] width 726 height 553
click at [502, 142] on div at bounding box center [295, 146] width 590 height 293
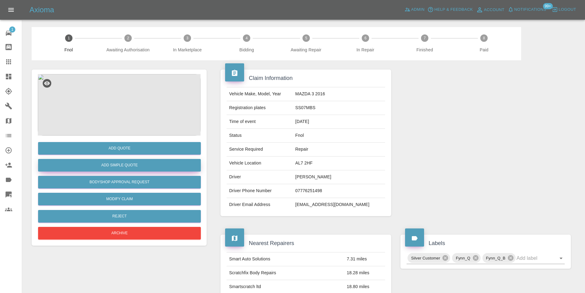
click at [147, 162] on button "Add Simple Quote" at bounding box center [119, 165] width 163 height 13
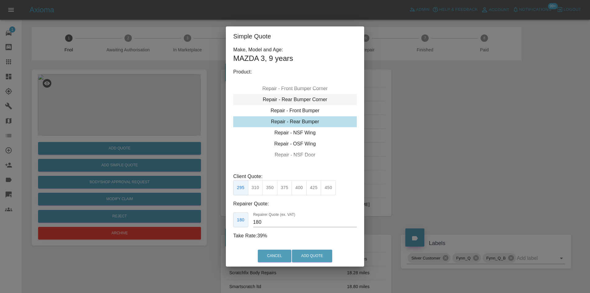
click at [302, 98] on div "Repair - Rear Bumper Corner" at bounding box center [295, 99] width 124 height 11
type input "120"
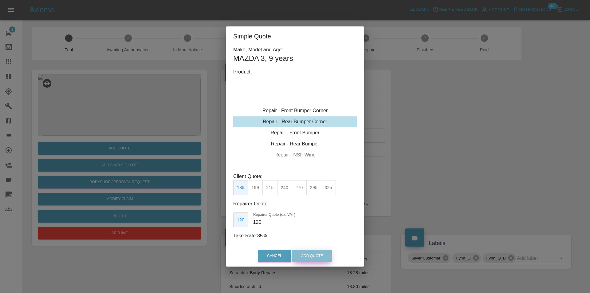
click at [314, 260] on button "Add Quote" at bounding box center [312, 255] width 40 height 13
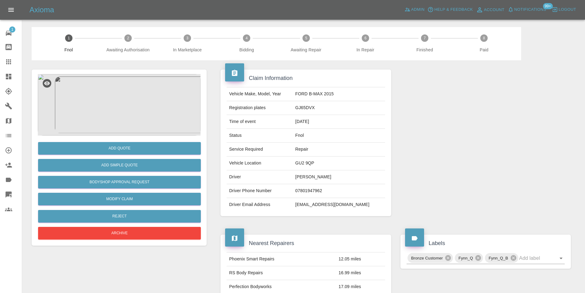
click at [129, 97] on img at bounding box center [119, 104] width 163 height 61
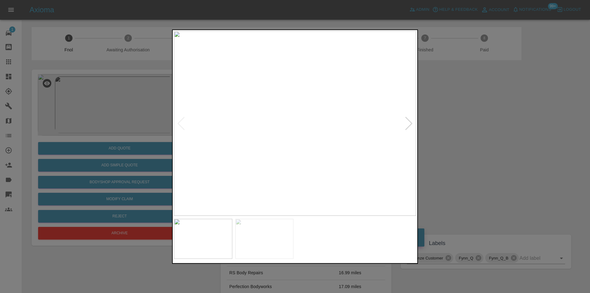
click at [406, 125] on div at bounding box center [295, 123] width 242 height 184
click at [407, 124] on div at bounding box center [409, 123] width 8 height 14
click at [407, 124] on img at bounding box center [295, 123] width 242 height 184
click at [497, 129] on div at bounding box center [295, 146] width 590 height 293
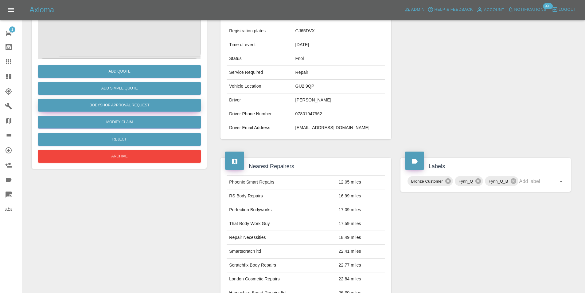
scroll to position [31, 0]
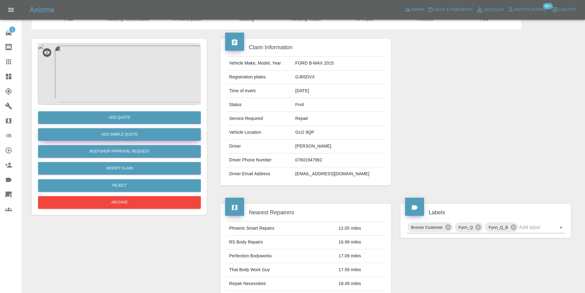
click at [126, 137] on button "Add Simple Quote" at bounding box center [119, 134] width 163 height 13
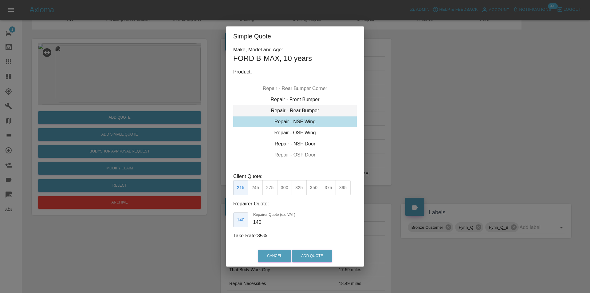
click at [306, 109] on div "Repair - Rear Bumper" at bounding box center [295, 110] width 124 height 11
click at [284, 189] on button "375" at bounding box center [284, 187] width 15 height 15
type input "220"
click at [306, 256] on button "Add Quote" at bounding box center [312, 255] width 40 height 13
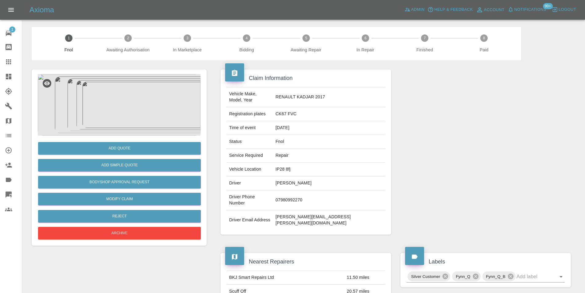
click at [131, 106] on img at bounding box center [119, 104] width 163 height 61
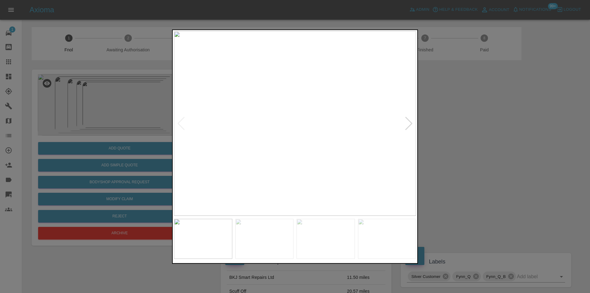
click at [409, 122] on div at bounding box center [409, 123] width 8 height 14
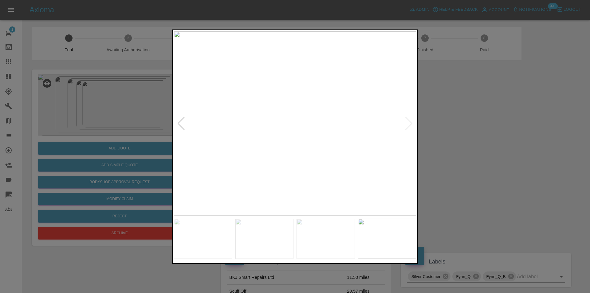
click at [409, 122] on img at bounding box center [295, 123] width 242 height 184
click at [451, 122] on div at bounding box center [295, 146] width 590 height 293
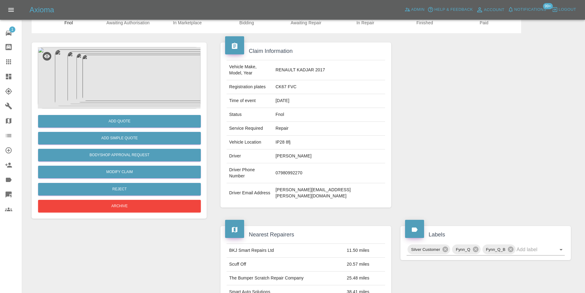
scroll to position [3, 0]
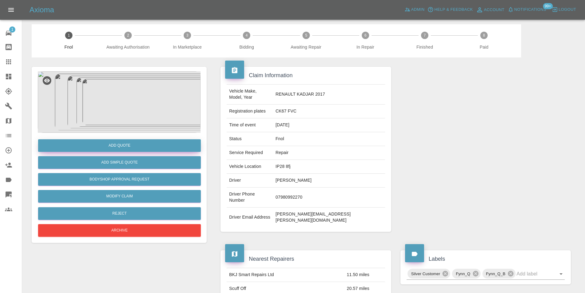
click at [122, 147] on button "Add Quote" at bounding box center [119, 145] width 163 height 13
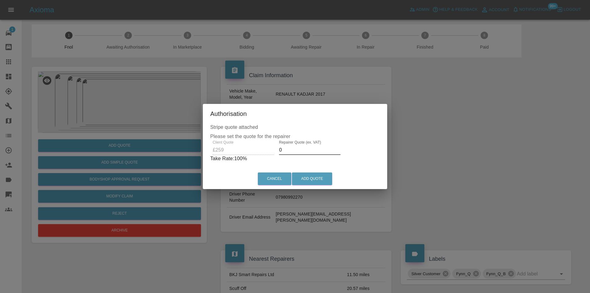
click at [301, 149] on input "0" at bounding box center [309, 150] width 61 height 10
type input "0165"
click at [320, 176] on button "Add Quote" at bounding box center [312, 178] width 40 height 13
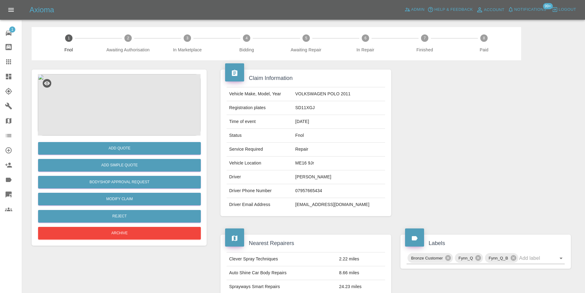
click at [128, 89] on img at bounding box center [119, 104] width 163 height 61
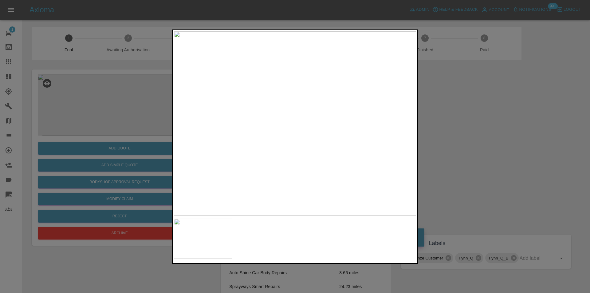
click at [292, 136] on img at bounding box center [295, 123] width 242 height 184
click at [292, 136] on img at bounding box center [302, 85] width 726 height 553
click at [483, 143] on div at bounding box center [295, 146] width 590 height 293
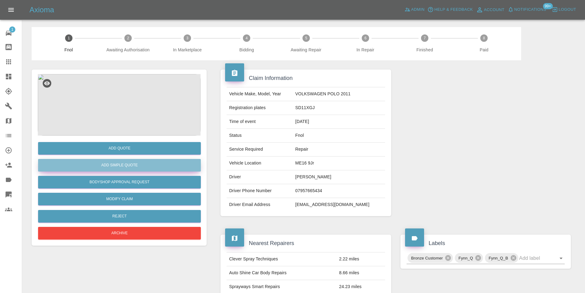
click at [120, 168] on button "Add Simple Quote" at bounding box center [119, 165] width 163 height 13
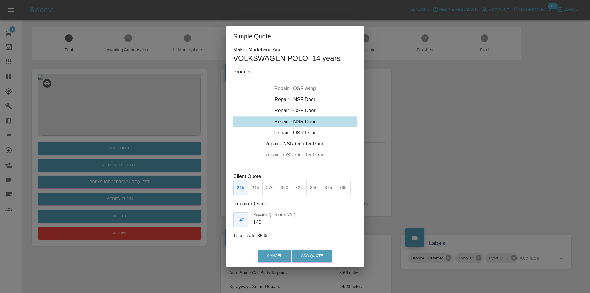
click at [300, 120] on div "Repair - NSR Door" at bounding box center [295, 121] width 124 height 11
drag, startPoint x: 284, startPoint y: 189, endPoint x: 287, endPoint y: 193, distance: 5.0
click at [284, 189] on button "300" at bounding box center [284, 187] width 15 height 15
type input "190"
click at [310, 254] on button "Add Quote" at bounding box center [312, 255] width 40 height 13
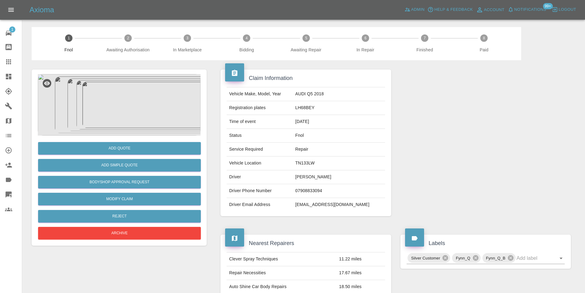
click at [136, 107] on img at bounding box center [119, 104] width 163 height 61
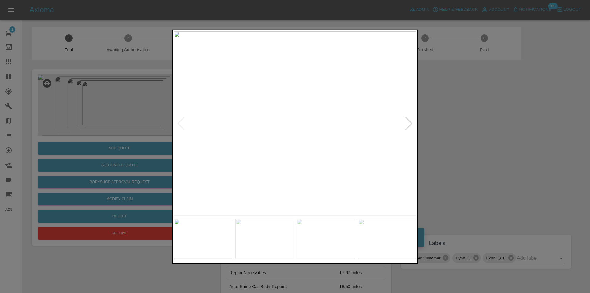
click at [409, 123] on div at bounding box center [409, 123] width 8 height 14
click at [408, 122] on div at bounding box center [409, 123] width 8 height 14
click at [470, 121] on div at bounding box center [295, 146] width 590 height 293
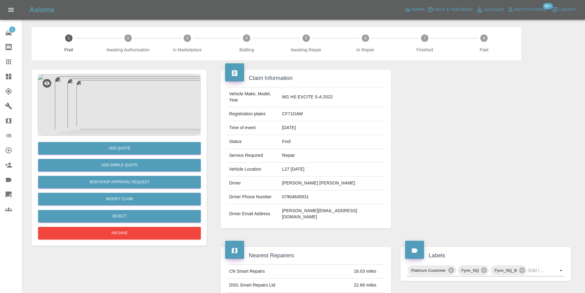
click at [118, 92] on img at bounding box center [119, 104] width 163 height 61
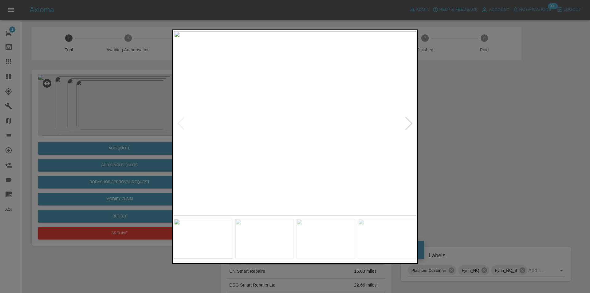
click at [410, 124] on div at bounding box center [409, 123] width 8 height 14
click at [410, 124] on img at bounding box center [295, 123] width 242 height 184
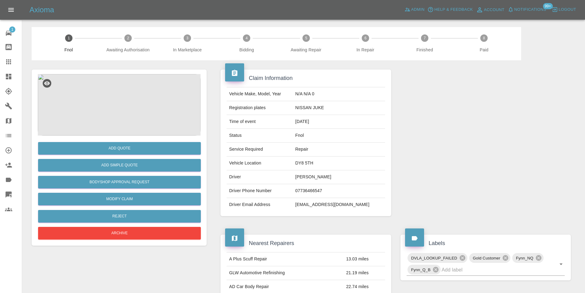
click at [117, 89] on img at bounding box center [119, 104] width 163 height 61
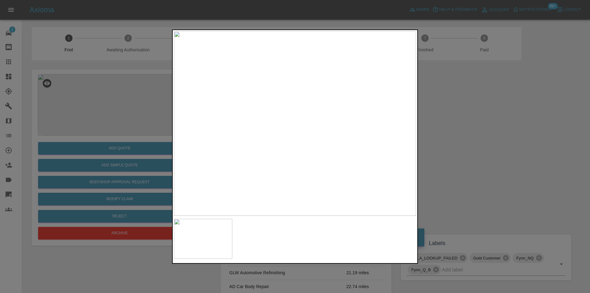
click at [493, 138] on div at bounding box center [295, 146] width 590 height 293
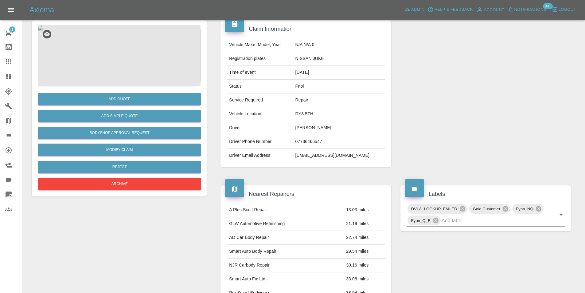
scroll to position [3, 0]
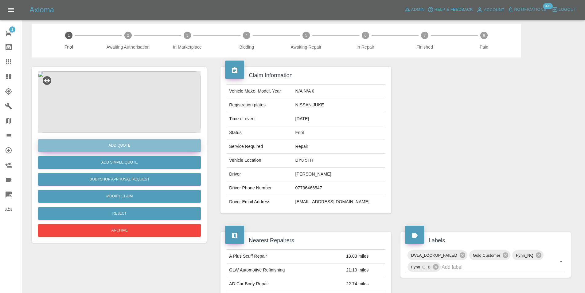
click at [128, 142] on button "Add Quote" at bounding box center [119, 145] width 163 height 13
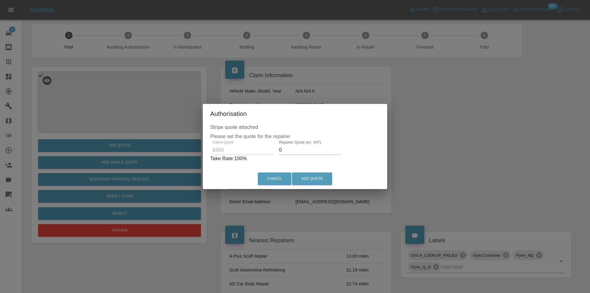
click at [288, 149] on input "0" at bounding box center [309, 150] width 61 height 10
type input "0350"
click at [305, 176] on button "Add Quote" at bounding box center [312, 178] width 40 height 13
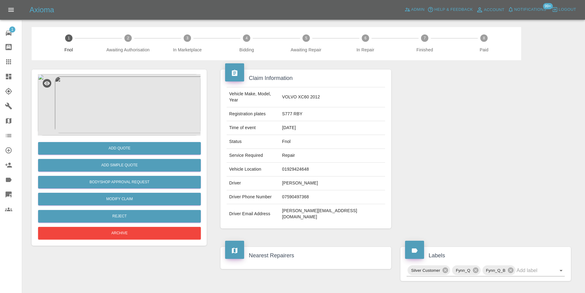
click at [118, 95] on img at bounding box center [119, 104] width 163 height 61
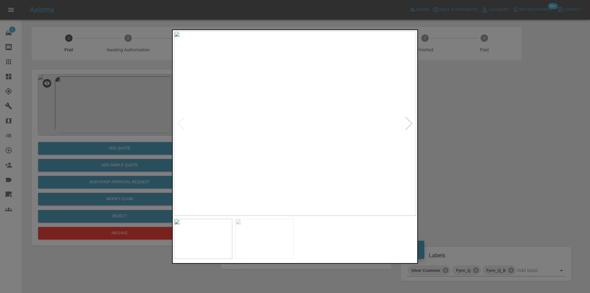
click at [406, 125] on div at bounding box center [409, 123] width 8 height 14
click at [406, 125] on img at bounding box center [295, 123] width 242 height 184
click at [505, 140] on div at bounding box center [295, 146] width 590 height 293
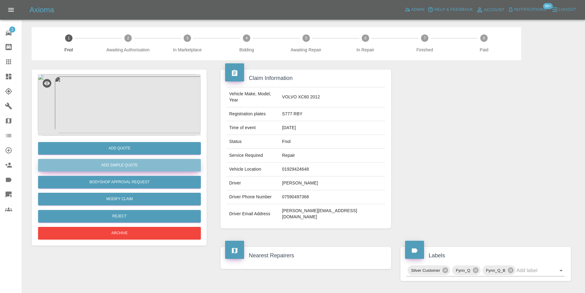
click at [159, 167] on button "Add Simple Quote" at bounding box center [119, 165] width 163 height 13
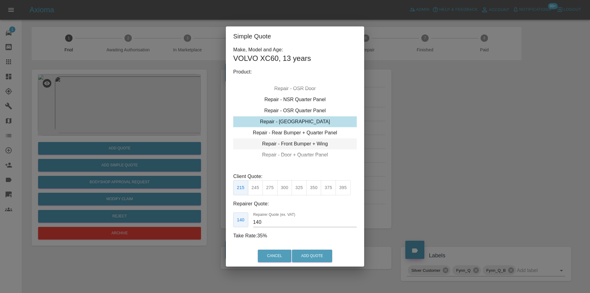
click at [318, 142] on div "Repair - Front Bumper + Wing" at bounding box center [295, 143] width 124 height 11
click at [270, 187] on button "350" at bounding box center [269, 187] width 15 height 15
type input "210"
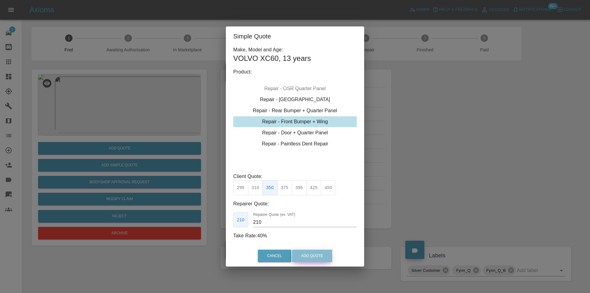
click at [304, 253] on button "Add Quote" at bounding box center [312, 255] width 40 height 13
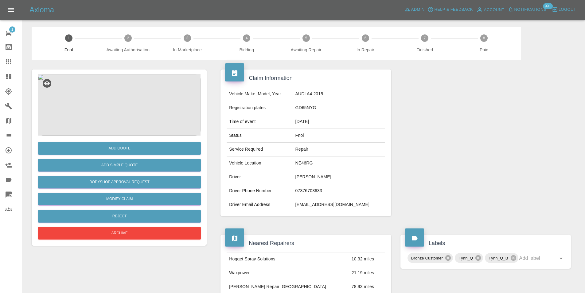
click at [128, 91] on img at bounding box center [119, 104] width 163 height 61
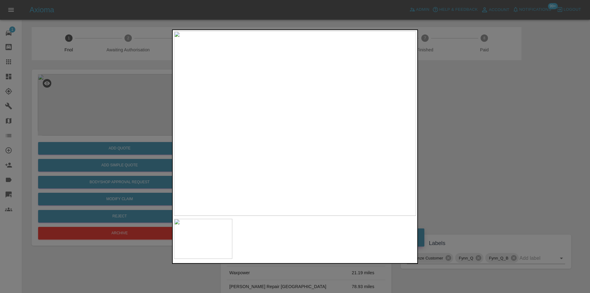
click at [298, 92] on img at bounding box center [295, 123] width 242 height 184
click at [298, 92] on img at bounding box center [285, 216] width 726 height 553
click at [298, 92] on img at bounding box center [284, 216] width 726 height 553
drag, startPoint x: 446, startPoint y: 114, endPoint x: 438, endPoint y: 113, distance: 7.8
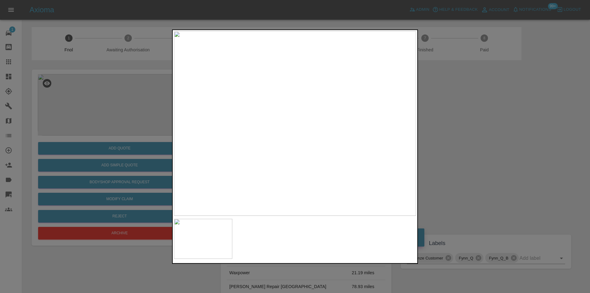
click at [443, 114] on div at bounding box center [295, 146] width 590 height 293
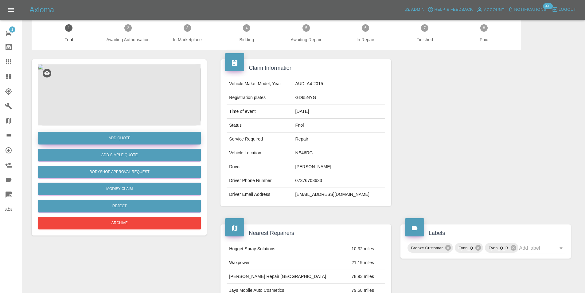
scroll to position [3, 0]
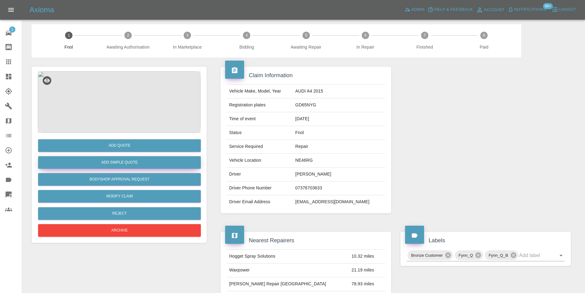
click at [131, 161] on button "Add Simple Quote" at bounding box center [119, 162] width 163 height 13
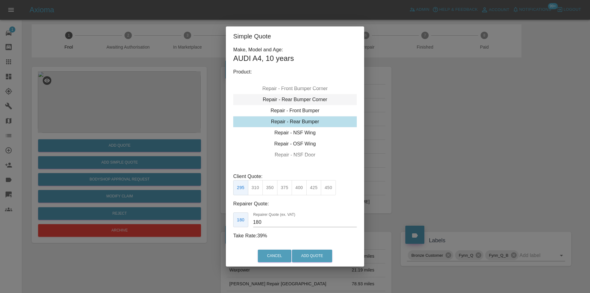
click at [307, 100] on div "Repair - Rear Bumper Corner" at bounding box center [295, 99] width 124 height 11
click at [281, 189] on button "240" at bounding box center [284, 187] width 15 height 15
type input "150"
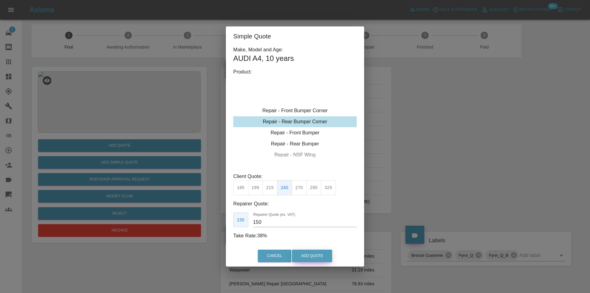
click at [313, 258] on button "Add Quote" at bounding box center [312, 255] width 40 height 13
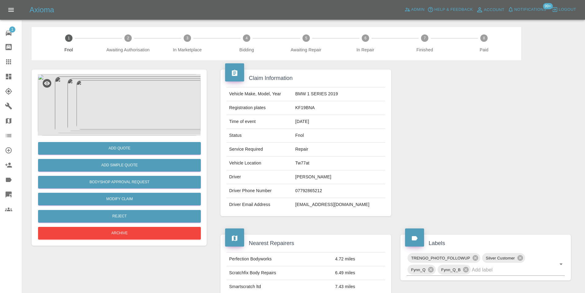
click at [139, 109] on img at bounding box center [119, 104] width 163 height 61
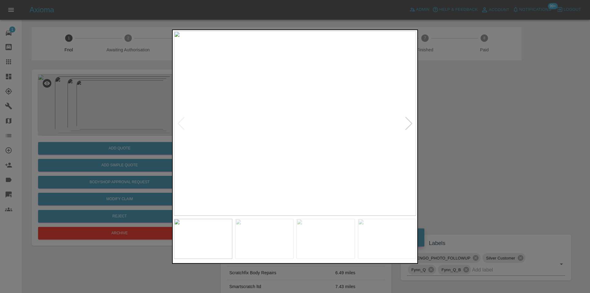
click at [408, 123] on div at bounding box center [409, 123] width 8 height 14
click at [408, 123] on img at bounding box center [295, 123] width 242 height 184
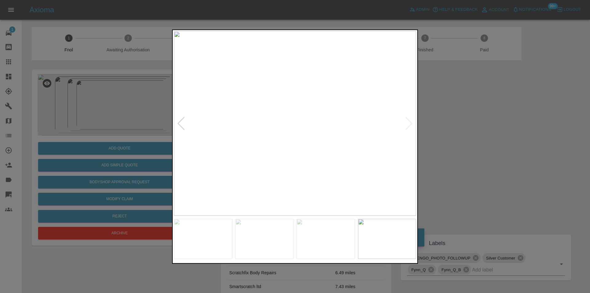
click at [454, 123] on div at bounding box center [295, 146] width 590 height 293
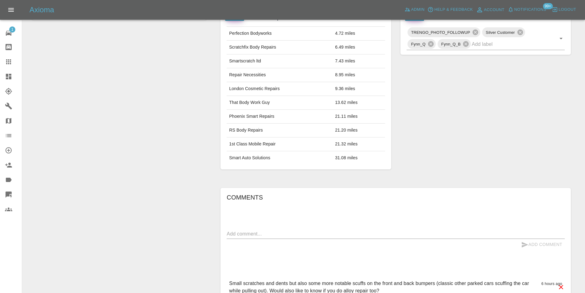
scroll to position [286, 0]
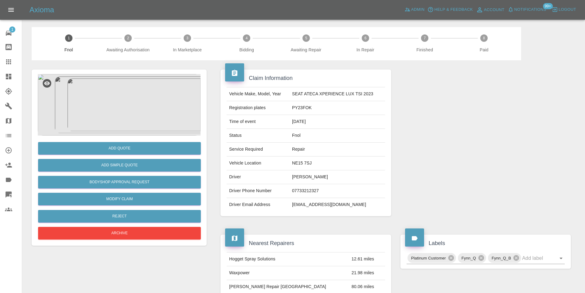
click at [128, 85] on img at bounding box center [119, 104] width 163 height 61
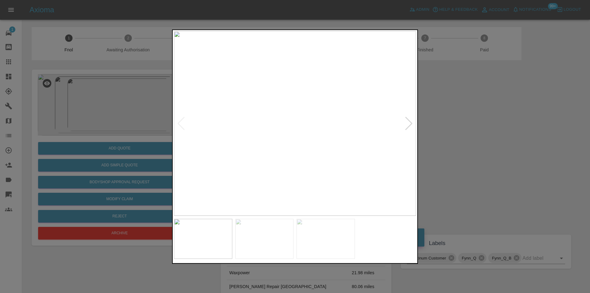
click at [408, 122] on div at bounding box center [409, 123] width 8 height 14
click at [408, 122] on img at bounding box center [295, 123] width 242 height 184
drag, startPoint x: 469, startPoint y: 127, endPoint x: 324, endPoint y: 157, distance: 147.8
click at [469, 127] on div at bounding box center [295, 146] width 590 height 293
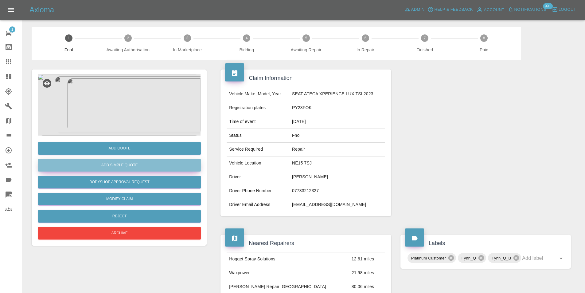
click at [126, 165] on button "Add Simple Quote" at bounding box center [119, 165] width 163 height 13
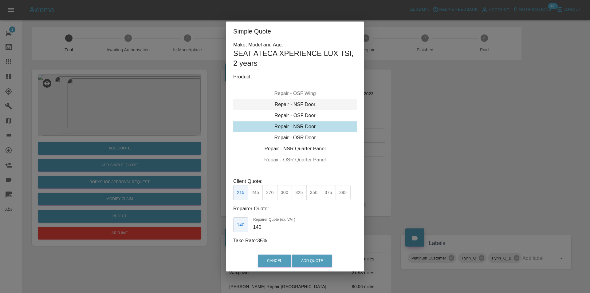
click at [304, 104] on div "Repair - NSF Door" at bounding box center [295, 104] width 124 height 11
click at [257, 191] on button "245" at bounding box center [255, 192] width 15 height 15
type input "160"
click at [318, 260] on button "Add Quote" at bounding box center [312, 260] width 40 height 13
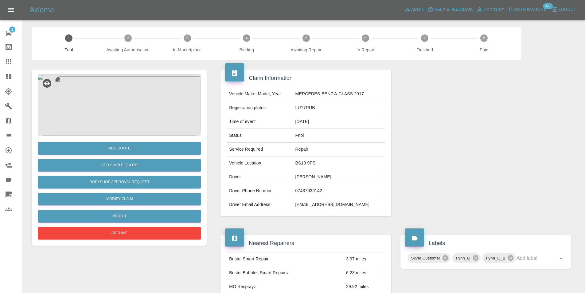
click at [106, 109] on img at bounding box center [119, 104] width 163 height 61
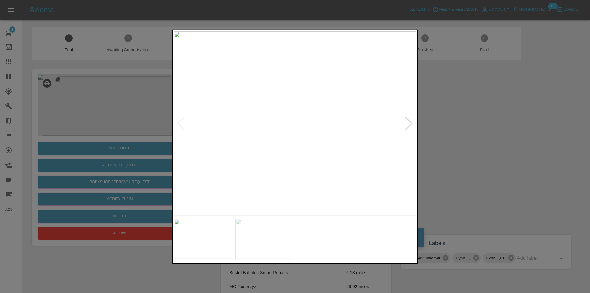
click at [410, 124] on div at bounding box center [409, 123] width 8 height 14
click at [410, 124] on img at bounding box center [295, 123] width 242 height 184
click at [481, 134] on div at bounding box center [295, 146] width 590 height 293
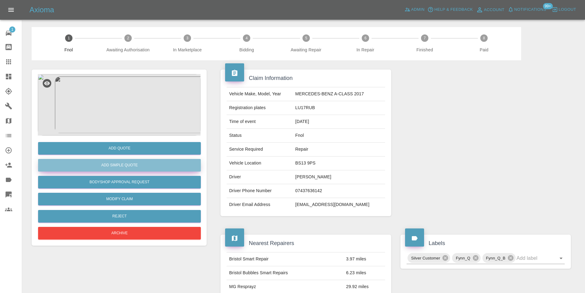
click at [135, 165] on button "Add Simple Quote" at bounding box center [119, 165] width 163 height 13
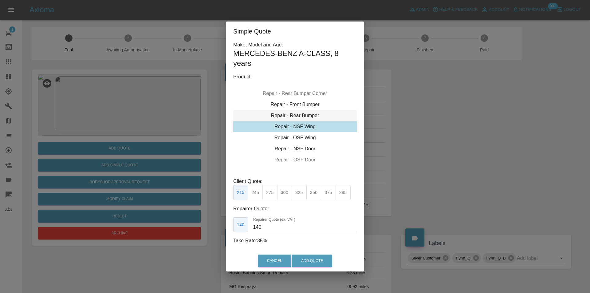
click at [305, 114] on div "Repair - Rear Bumper" at bounding box center [295, 115] width 124 height 11
click at [265, 195] on button "350" at bounding box center [269, 192] width 15 height 15
type input "210"
click at [299, 261] on button "Add Quote" at bounding box center [312, 260] width 40 height 13
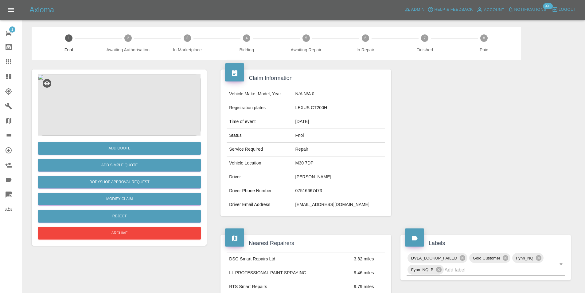
click at [129, 93] on img at bounding box center [119, 104] width 163 height 61
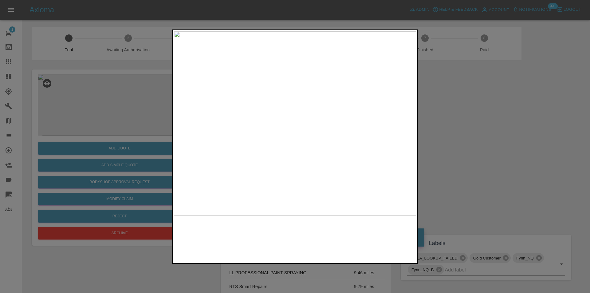
click at [296, 152] on img at bounding box center [295, 123] width 242 height 184
click at [296, 152] on img at bounding box center [290, 35] width 726 height 553
click at [480, 150] on div at bounding box center [295, 146] width 590 height 293
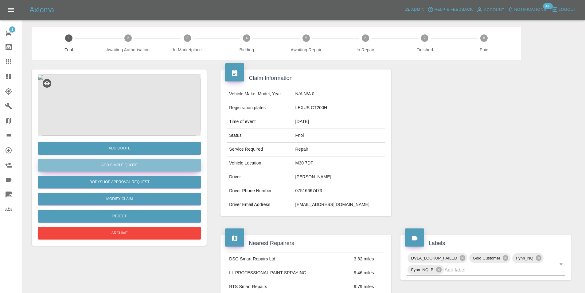
click at [144, 160] on button "Add Simple Quote" at bounding box center [119, 165] width 163 height 13
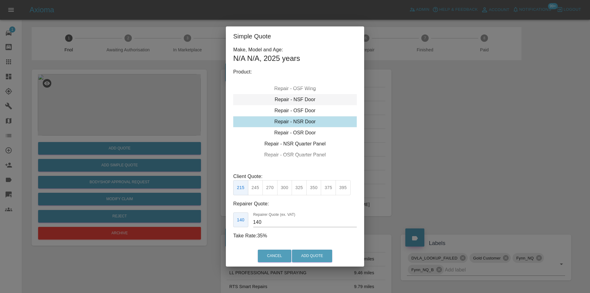
click at [300, 99] on div "Repair - NSF Door" at bounding box center [295, 99] width 124 height 11
click at [311, 189] on button "350" at bounding box center [313, 187] width 15 height 15
type input "230"
click at [322, 258] on button "Add Quote" at bounding box center [312, 255] width 40 height 13
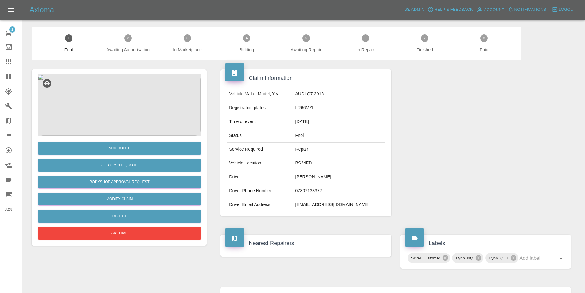
click at [110, 93] on img at bounding box center [119, 104] width 163 height 61
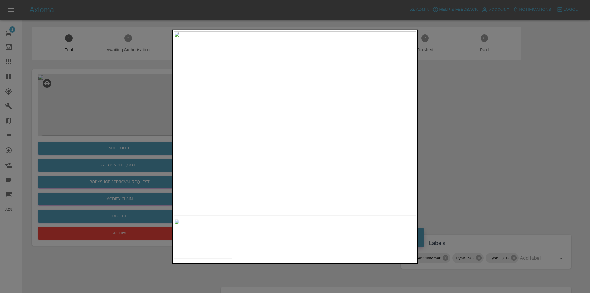
click at [302, 136] on img at bounding box center [295, 123] width 242 height 184
click at [288, 112] on img at bounding box center [283, 46] width 726 height 553
click at [251, 187] on img at bounding box center [279, 113] width 726 height 553
click at [253, 149] on img at bounding box center [280, 118] width 726 height 553
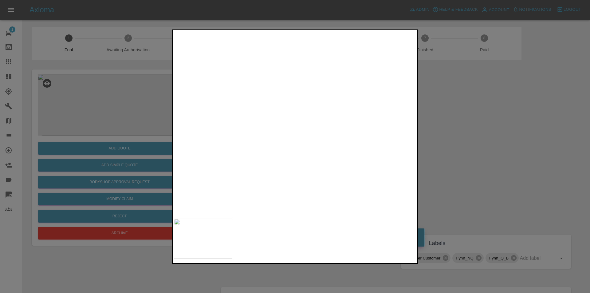
click at [253, 149] on img at bounding box center [280, 118] width 726 height 553
click at [443, 140] on div at bounding box center [295, 146] width 590 height 293
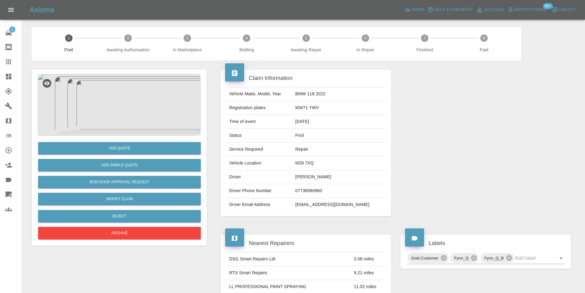
click at [116, 97] on img at bounding box center [119, 104] width 163 height 61
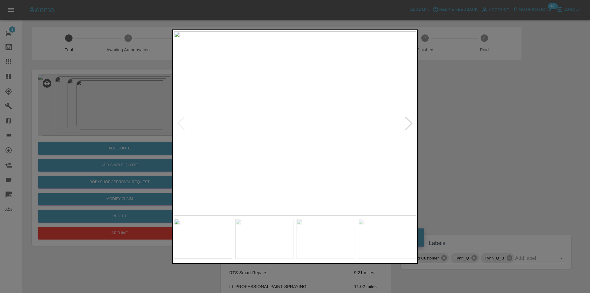
click at [407, 124] on div at bounding box center [409, 123] width 8 height 14
click at [407, 124] on img at bounding box center [295, 123] width 242 height 184
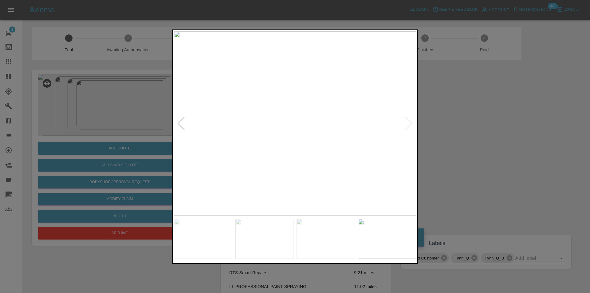
click at [512, 144] on div at bounding box center [295, 146] width 590 height 293
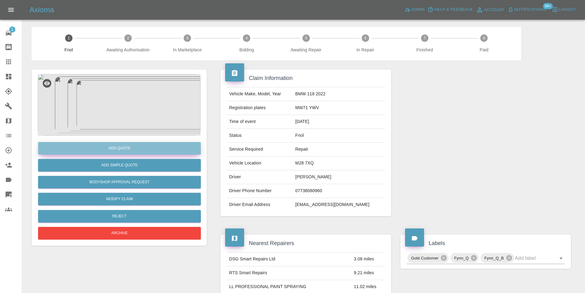
click at [125, 152] on button "Add Quote" at bounding box center [119, 148] width 163 height 13
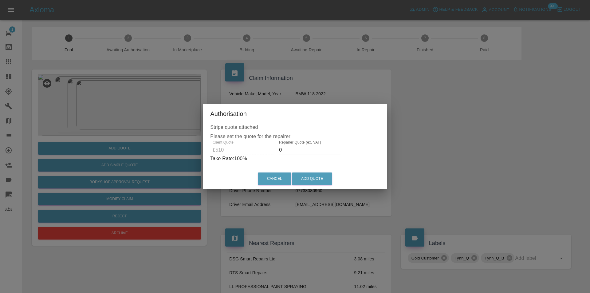
click at [294, 150] on input "0" at bounding box center [309, 150] width 61 height 10
type input "0325"
click at [300, 176] on button "Add Quote" at bounding box center [312, 178] width 40 height 13
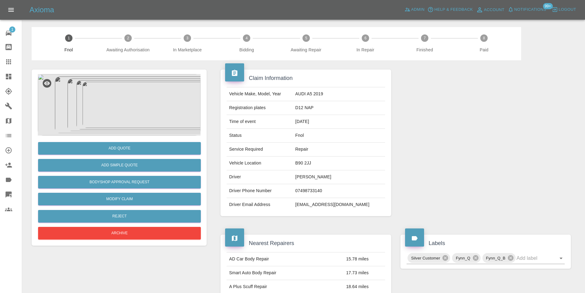
click at [122, 93] on img at bounding box center [119, 104] width 163 height 61
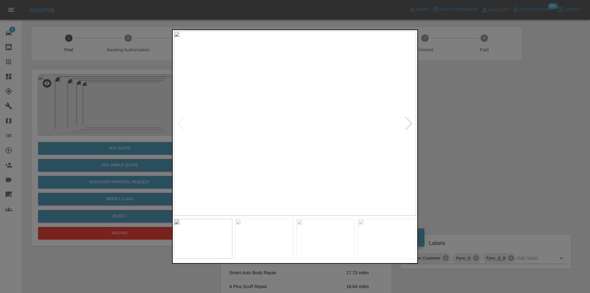
click at [409, 122] on div at bounding box center [409, 123] width 8 height 14
click at [512, 142] on div at bounding box center [295, 146] width 590 height 293
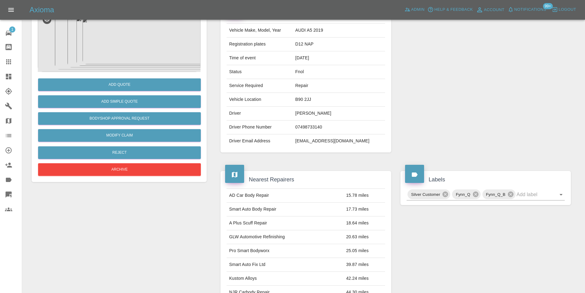
scroll to position [33, 0]
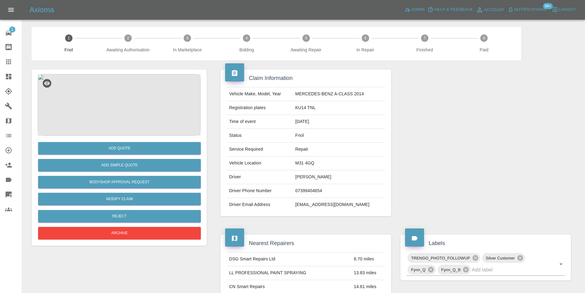
click at [119, 105] on img at bounding box center [119, 104] width 163 height 61
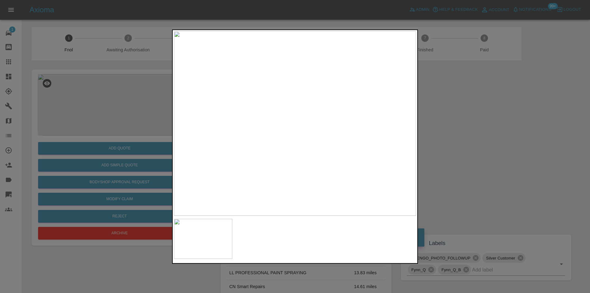
click at [481, 146] on div at bounding box center [295, 146] width 590 height 293
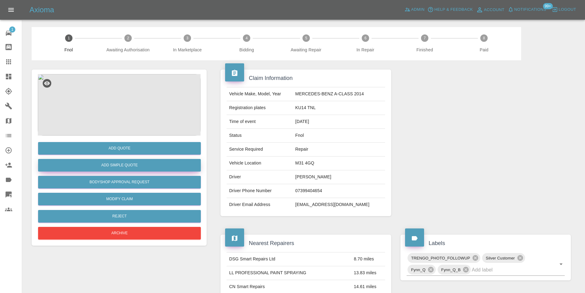
click at [139, 163] on button "Add Simple Quote" at bounding box center [119, 165] width 163 height 13
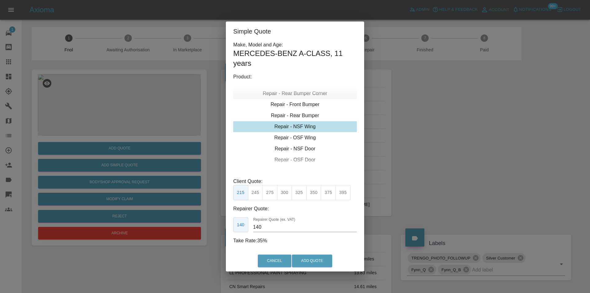
click at [298, 94] on div "Repair - Rear Bumper Corner" at bounding box center [295, 93] width 124 height 11
type input "120"
drag, startPoint x: 298, startPoint y: 108, endPoint x: 298, endPoint y: 115, distance: 6.5
click at [298, 109] on div "Repair - Front Bumper Corner Repair - Rear Bumper Corner Repair - Front Bumper …" at bounding box center [295, 126] width 124 height 92
click at [298, 115] on div "Repair - Front Bumper Corner" at bounding box center [295, 115] width 124 height 11
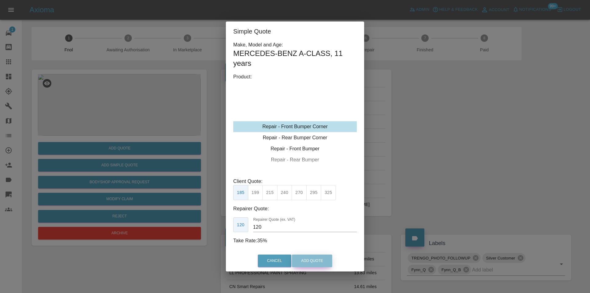
click at [316, 260] on button "Add Quote" at bounding box center [312, 260] width 40 height 13
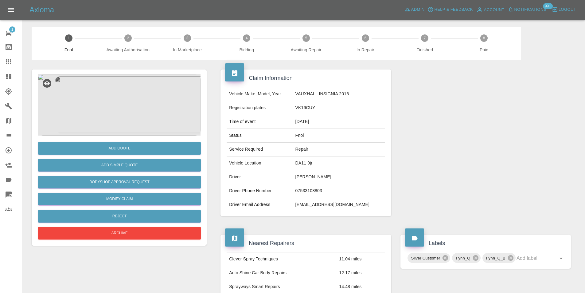
click at [124, 105] on img at bounding box center [119, 104] width 163 height 61
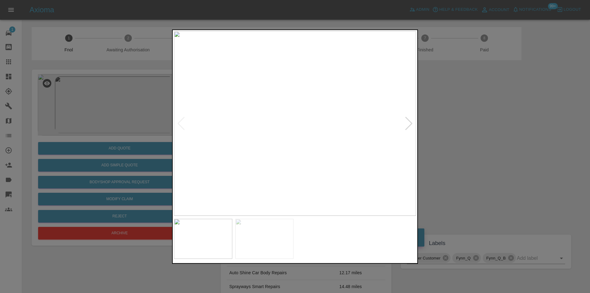
click at [406, 126] on div at bounding box center [409, 123] width 8 height 14
click at [502, 142] on div at bounding box center [295, 146] width 590 height 293
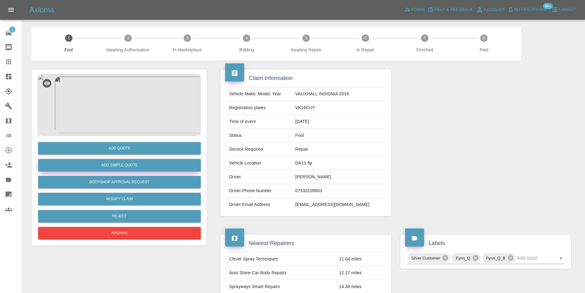
click at [143, 161] on button "Add Simple Quote" at bounding box center [119, 165] width 163 height 13
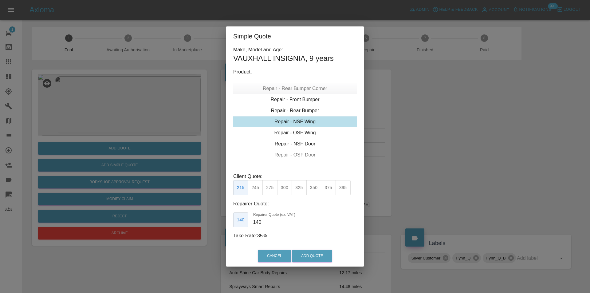
click at [309, 88] on div "Repair - Rear Bumper Corner" at bounding box center [295, 88] width 124 height 11
type input "120"
click at [312, 253] on button "Add Quote" at bounding box center [312, 255] width 40 height 13
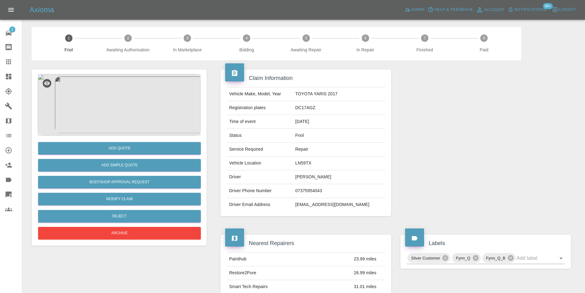
click at [121, 98] on img at bounding box center [119, 104] width 163 height 61
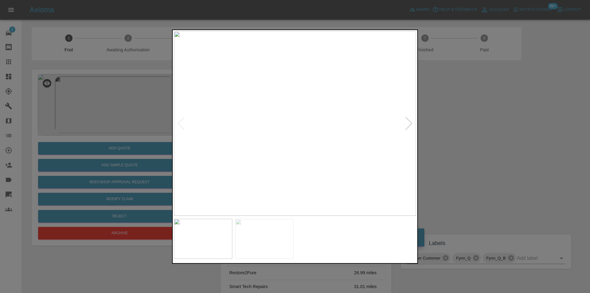
click at [409, 125] on div at bounding box center [409, 123] width 8 height 14
click at [409, 125] on img at bounding box center [295, 123] width 242 height 184
click at [486, 139] on div at bounding box center [295, 146] width 590 height 293
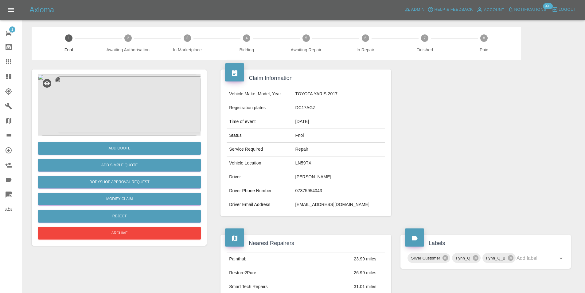
click at [127, 101] on img at bounding box center [119, 104] width 163 height 61
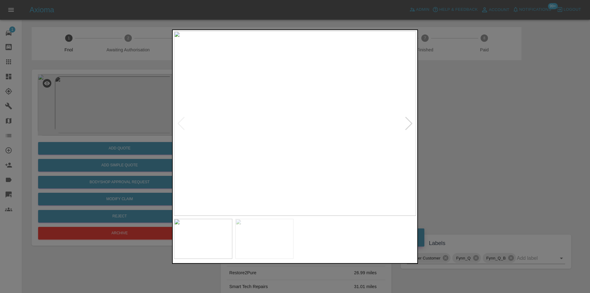
click at [410, 125] on div at bounding box center [409, 123] width 8 height 14
click at [410, 125] on img at bounding box center [295, 123] width 242 height 184
click at [495, 155] on div at bounding box center [295, 146] width 590 height 293
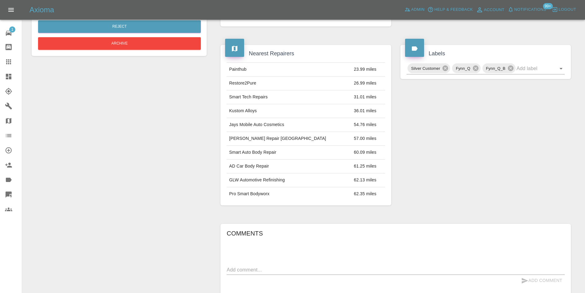
scroll to position [305, 0]
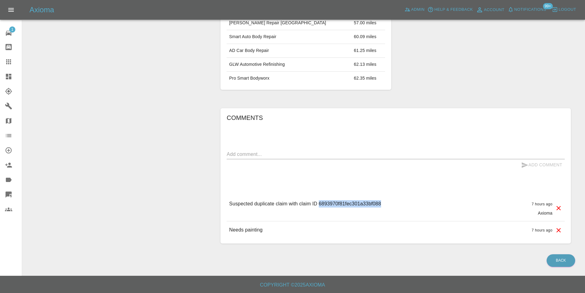
drag, startPoint x: 319, startPoint y: 202, endPoint x: 394, endPoint y: 202, distance: 74.7
click at [394, 202] on div "Suspected duplicate claim with claim ID 6893970f81fec301a33bf088 7 hours ago Ax…" at bounding box center [396, 208] width 338 height 26
copy p "6893970f81fec301a33bf088"
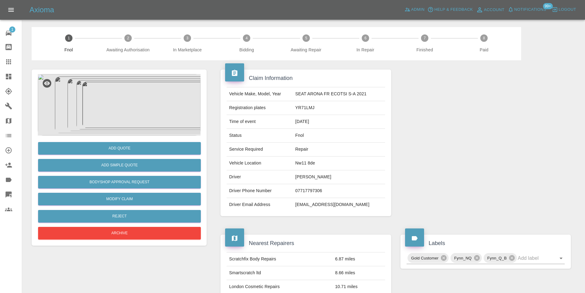
click at [135, 95] on img at bounding box center [119, 104] width 163 height 61
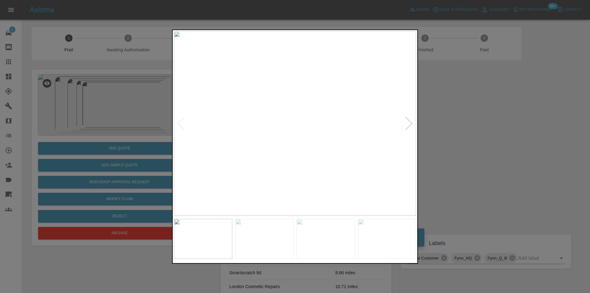
click at [405, 123] on div at bounding box center [409, 123] width 8 height 14
drag, startPoint x: 497, startPoint y: 123, endPoint x: 382, endPoint y: 76, distance: 124.2
click at [475, 115] on div at bounding box center [295, 146] width 590 height 293
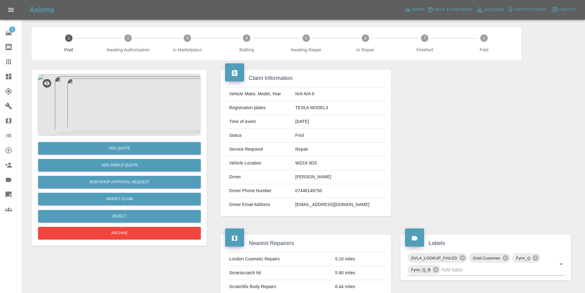
click at [128, 76] on img at bounding box center [119, 104] width 163 height 61
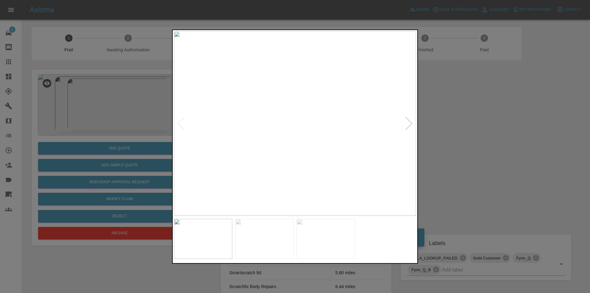
drag, startPoint x: 407, startPoint y: 119, endPoint x: 409, endPoint y: 122, distance: 3.9
click at [409, 122] on div at bounding box center [409, 123] width 8 height 14
click at [410, 122] on div at bounding box center [409, 123] width 8 height 14
click at [410, 122] on img at bounding box center [295, 123] width 242 height 184
drag, startPoint x: 485, startPoint y: 136, endPoint x: 338, endPoint y: 165, distance: 149.1
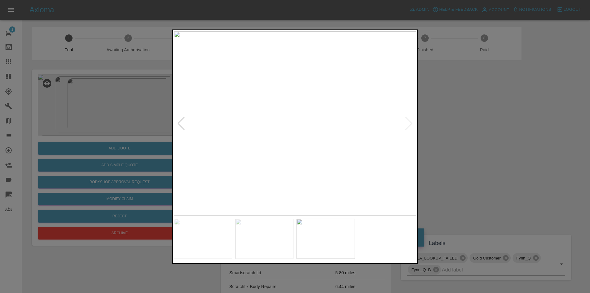
click at [482, 136] on div at bounding box center [295, 146] width 590 height 293
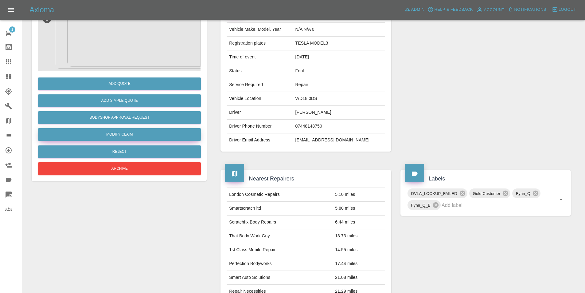
scroll to position [31, 0]
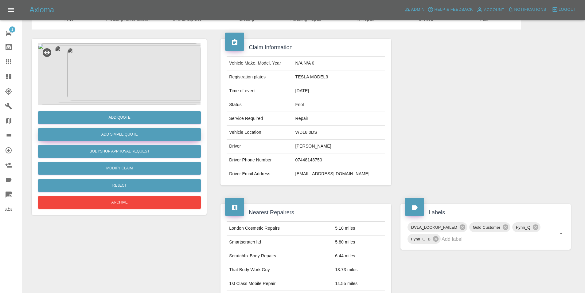
click at [124, 133] on button "Add Simple Quote" at bounding box center [119, 134] width 163 height 13
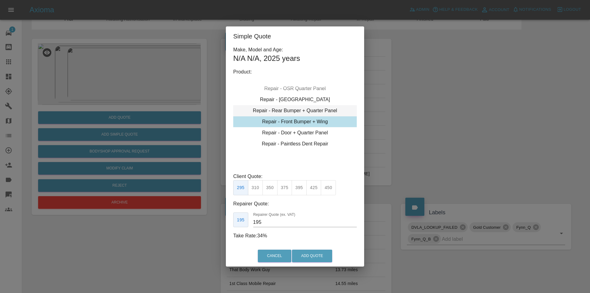
click at [318, 107] on div "Repair - Rear Bumper + Quarter Panel" at bounding box center [295, 110] width 124 height 11
click at [318, 114] on div "Repair - Rear Bumper + Quarter Panel" at bounding box center [295, 110] width 124 height 11
click at [326, 191] on button "450" at bounding box center [328, 187] width 15 height 15
type input "280"
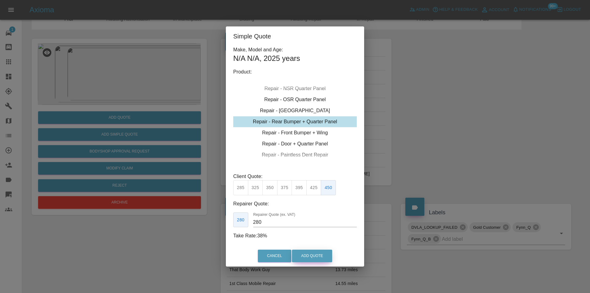
drag, startPoint x: 326, startPoint y: 258, endPoint x: 327, endPoint y: 251, distance: 6.5
click at [326, 257] on button "Add Quote" at bounding box center [312, 255] width 40 height 13
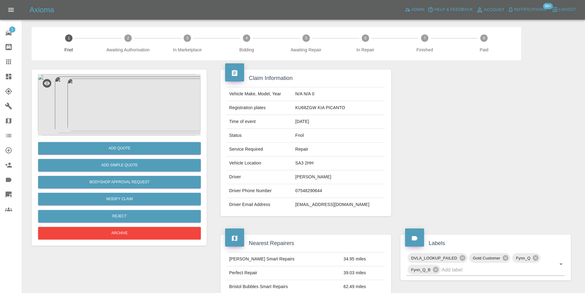
click at [126, 99] on img at bounding box center [119, 104] width 163 height 61
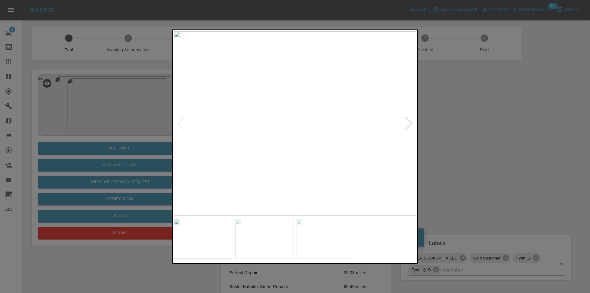
click at [408, 125] on div at bounding box center [409, 123] width 8 height 14
click at [408, 125] on img at bounding box center [295, 123] width 242 height 184
drag, startPoint x: 467, startPoint y: 126, endPoint x: 445, endPoint y: 106, distance: 29.2
click at [463, 120] on div at bounding box center [295, 146] width 590 height 293
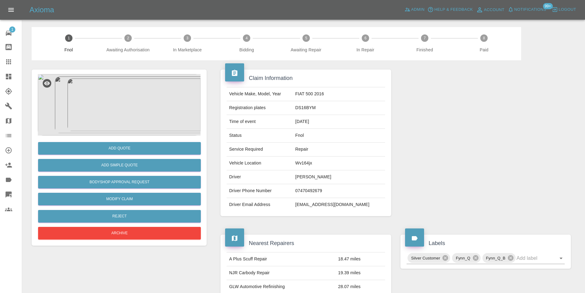
click at [111, 90] on img at bounding box center [119, 104] width 163 height 61
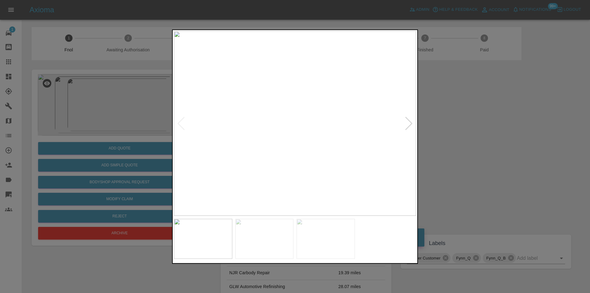
click at [405, 125] on div at bounding box center [409, 123] width 8 height 14
click at [409, 124] on div at bounding box center [409, 123] width 8 height 14
click at [409, 124] on img at bounding box center [295, 123] width 242 height 184
drag, startPoint x: 476, startPoint y: 133, endPoint x: 366, endPoint y: 166, distance: 114.2
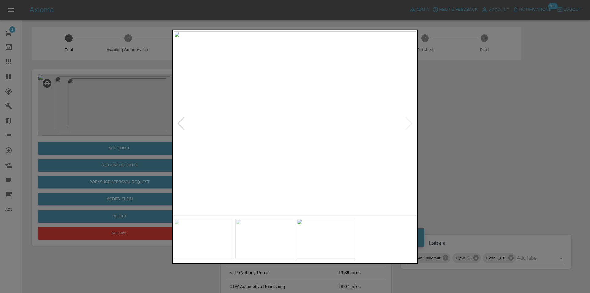
click at [475, 132] on div at bounding box center [295, 146] width 590 height 293
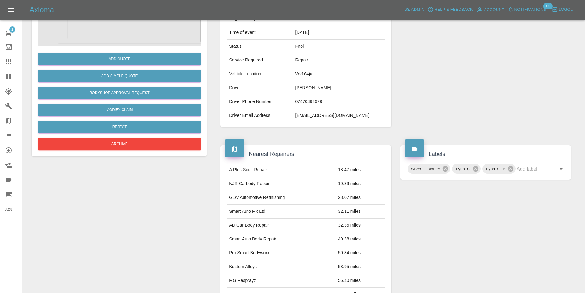
scroll to position [33, 0]
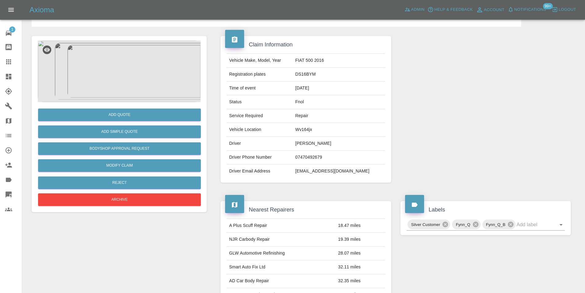
click at [104, 80] on img at bounding box center [119, 71] width 163 height 61
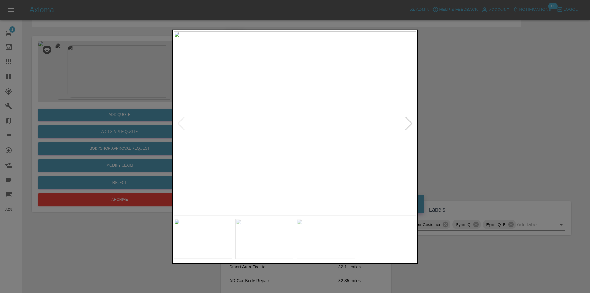
click at [410, 123] on div at bounding box center [409, 123] width 8 height 14
click at [410, 123] on img at bounding box center [295, 123] width 242 height 184
click at [482, 136] on div at bounding box center [295, 146] width 590 height 293
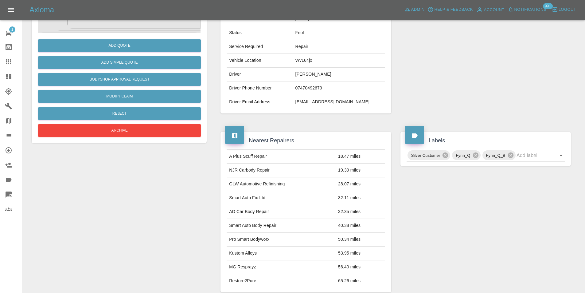
scroll to position [64, 0]
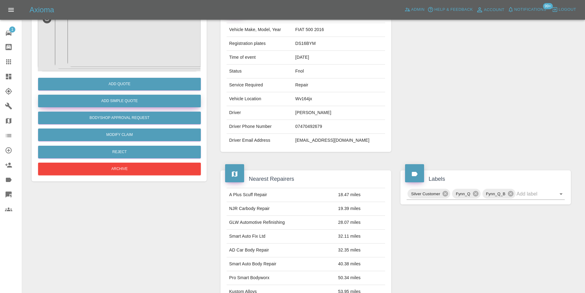
click at [124, 97] on button "Add Simple Quote" at bounding box center [119, 101] width 163 height 13
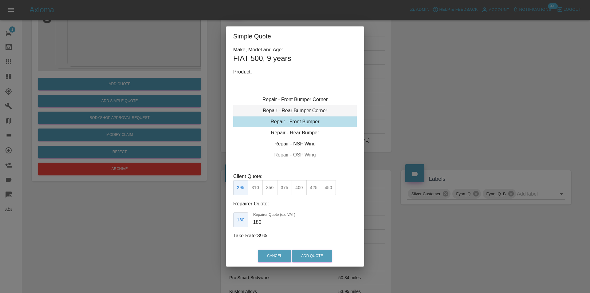
click at [305, 109] on div "Repair - Rear Bumper Corner" at bounding box center [295, 110] width 124 height 11
click at [287, 189] on button "240" at bounding box center [284, 187] width 15 height 15
type input "150"
click at [313, 255] on button "Add Quote" at bounding box center [312, 255] width 40 height 13
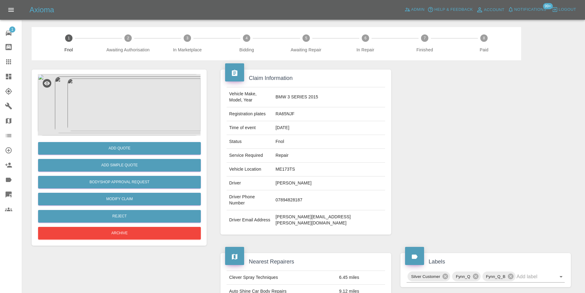
click at [134, 106] on img at bounding box center [119, 104] width 163 height 61
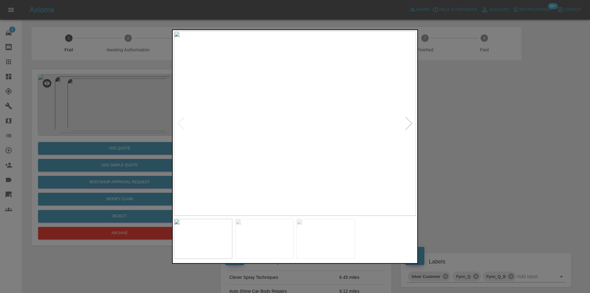
click at [410, 126] on div at bounding box center [409, 123] width 8 height 14
drag, startPoint x: 466, startPoint y: 127, endPoint x: 378, endPoint y: 52, distance: 116.2
click at [466, 126] on div at bounding box center [295, 146] width 590 height 293
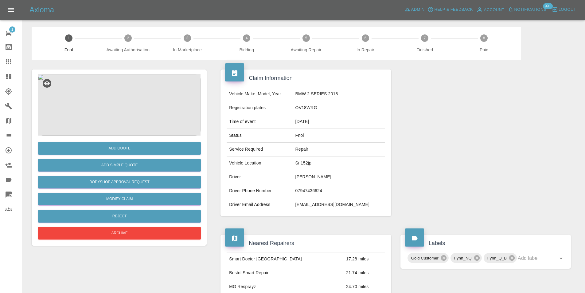
click at [129, 87] on img at bounding box center [119, 104] width 163 height 61
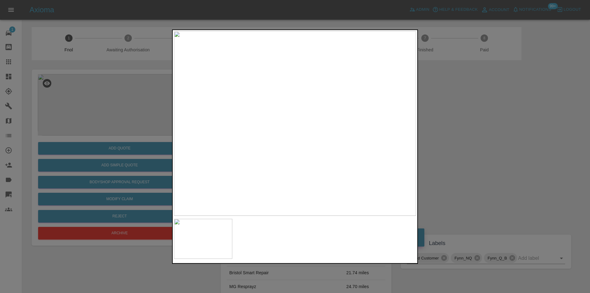
click at [456, 131] on div at bounding box center [295, 146] width 590 height 293
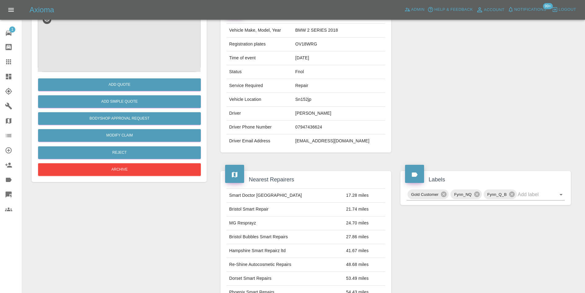
scroll to position [61, 0]
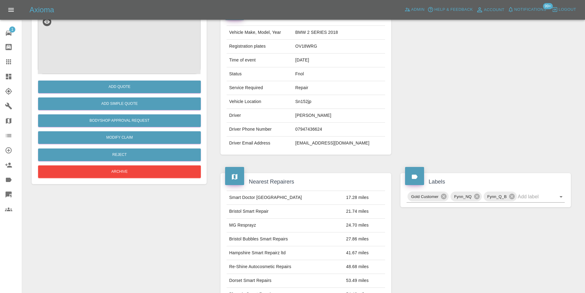
click at [126, 38] on img at bounding box center [119, 43] width 163 height 61
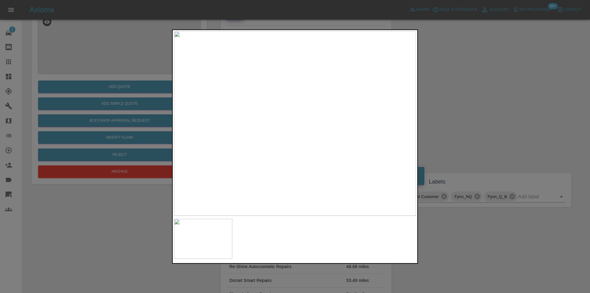
click at [469, 96] on div at bounding box center [295, 146] width 590 height 293
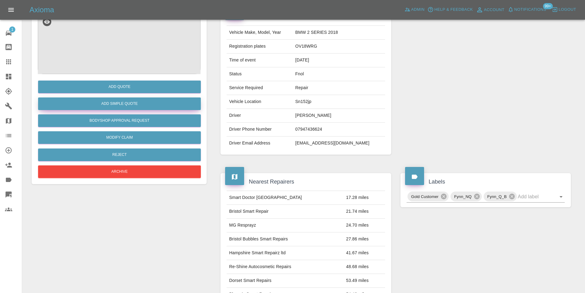
click at [145, 106] on button "Add Simple Quote" at bounding box center [119, 103] width 163 height 13
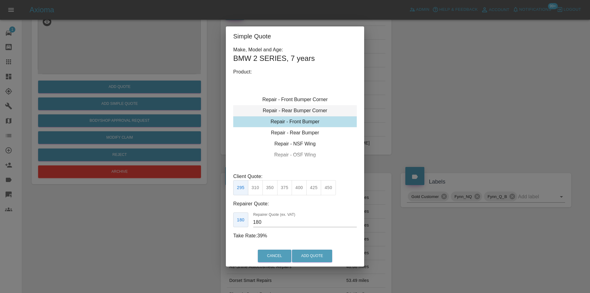
click at [315, 112] on div "Repair - Rear Bumper Corner" at bounding box center [295, 110] width 124 height 11
click at [271, 186] on button "215" at bounding box center [269, 187] width 15 height 15
type input "135"
click at [310, 255] on button "Add Quote" at bounding box center [312, 255] width 40 height 13
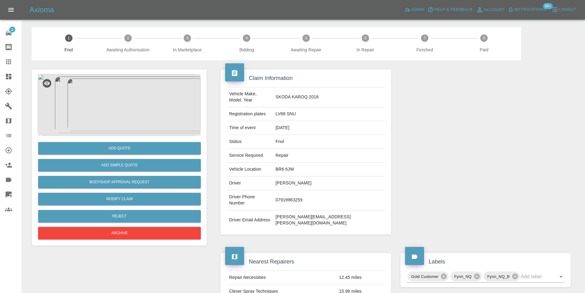
click at [130, 106] on img at bounding box center [119, 104] width 163 height 61
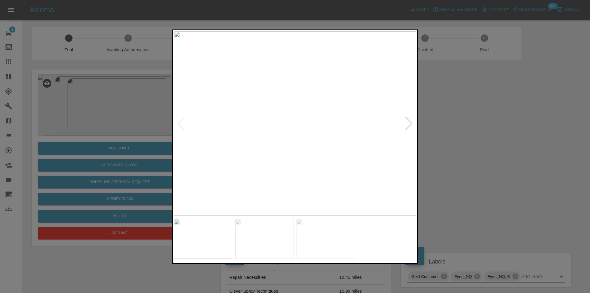
click at [409, 122] on div at bounding box center [409, 123] width 8 height 14
click at [409, 122] on img at bounding box center [295, 123] width 242 height 184
drag, startPoint x: 475, startPoint y: 130, endPoint x: 240, endPoint y: 158, distance: 237.0
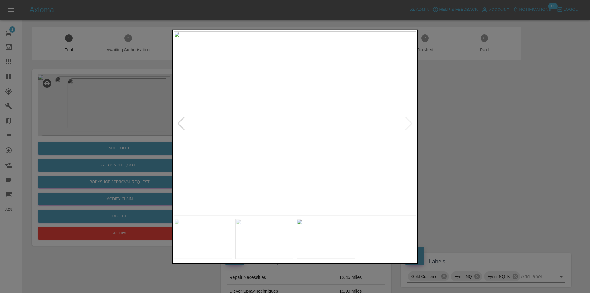
click at [475, 130] on div at bounding box center [295, 146] width 590 height 293
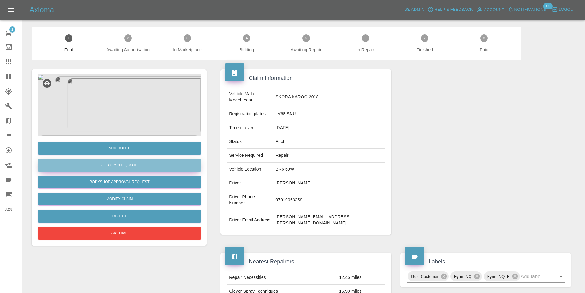
click at [144, 166] on button "Add Simple Quote" at bounding box center [119, 165] width 163 height 13
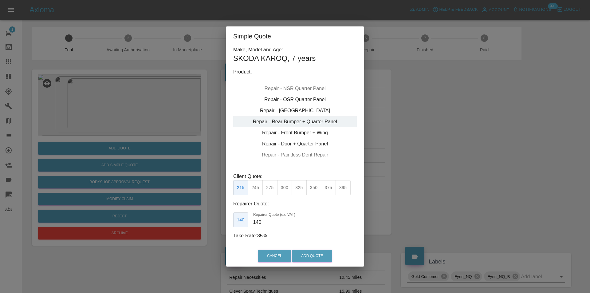
type input "195"
drag, startPoint x: 457, startPoint y: 143, endPoint x: 211, endPoint y: 107, distance: 249.0
click at [452, 141] on div "Simple Quote Make, Model and Age: SKODA KAROQ , 7 years Product: Repair - Front…" at bounding box center [295, 146] width 590 height 293
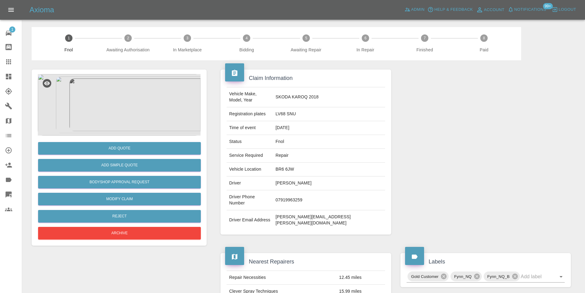
click at [131, 97] on img at bounding box center [119, 104] width 163 height 61
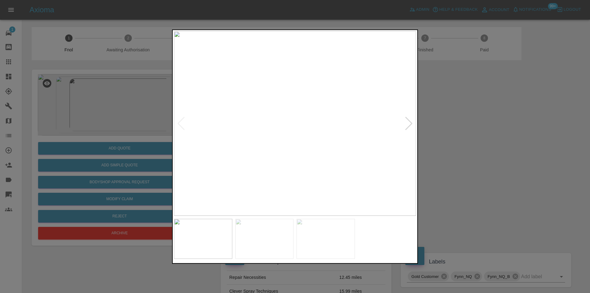
click at [412, 125] on div at bounding box center [409, 123] width 8 height 14
click at [500, 140] on div at bounding box center [295, 146] width 590 height 293
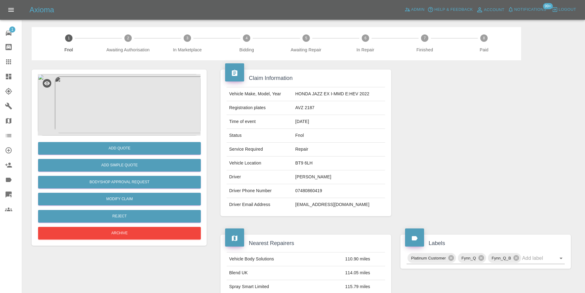
click at [131, 118] on img at bounding box center [119, 104] width 163 height 61
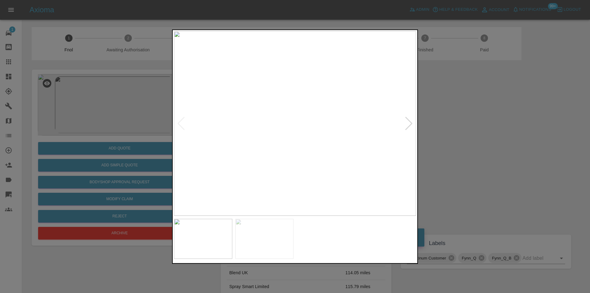
click at [411, 125] on div at bounding box center [409, 123] width 8 height 14
click at [411, 125] on img at bounding box center [295, 123] width 242 height 184
drag, startPoint x: 481, startPoint y: 136, endPoint x: 273, endPoint y: 162, distance: 209.8
click at [479, 136] on div at bounding box center [295, 146] width 590 height 293
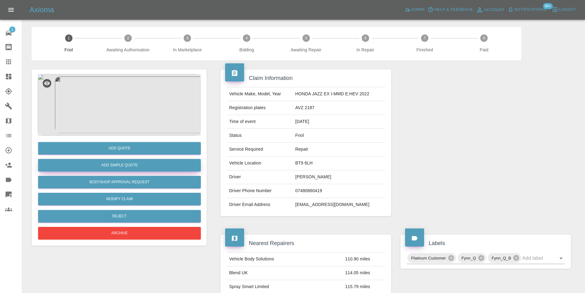
click at [146, 166] on button "Add Simple Quote" at bounding box center [119, 165] width 163 height 13
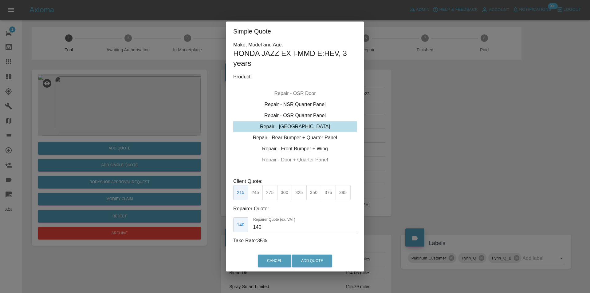
click at [327, 195] on button "375" at bounding box center [328, 192] width 15 height 15
type input "250"
click at [314, 257] on button "Add Quote" at bounding box center [312, 260] width 40 height 13
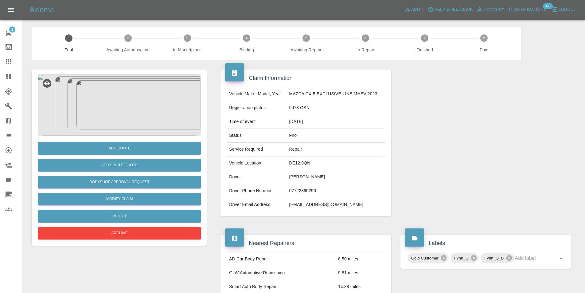
click at [131, 102] on img at bounding box center [119, 104] width 163 height 61
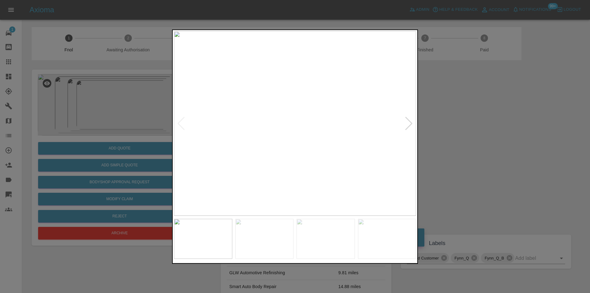
click at [409, 123] on div at bounding box center [409, 123] width 8 height 14
click at [409, 123] on img at bounding box center [295, 123] width 242 height 184
drag, startPoint x: 503, startPoint y: 121, endPoint x: 457, endPoint y: 27, distance: 105.3
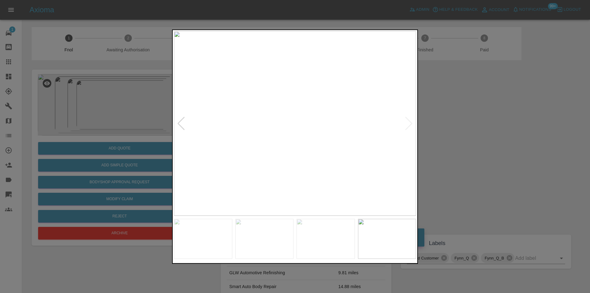
click at [503, 120] on div at bounding box center [295, 146] width 590 height 293
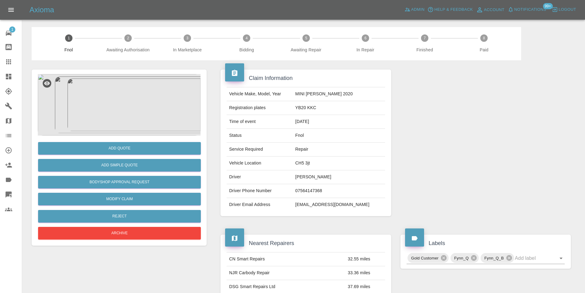
click at [115, 105] on img at bounding box center [119, 104] width 163 height 61
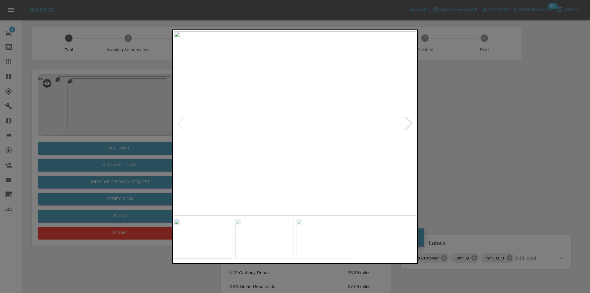
click at [406, 125] on div at bounding box center [409, 123] width 8 height 14
click at [406, 125] on img at bounding box center [295, 123] width 242 height 184
drag, startPoint x: 493, startPoint y: 132, endPoint x: 479, endPoint y: 131, distance: 13.9
click at [490, 132] on div at bounding box center [295, 146] width 590 height 293
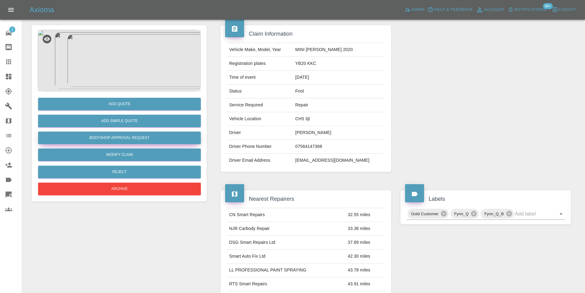
scroll to position [33, 0]
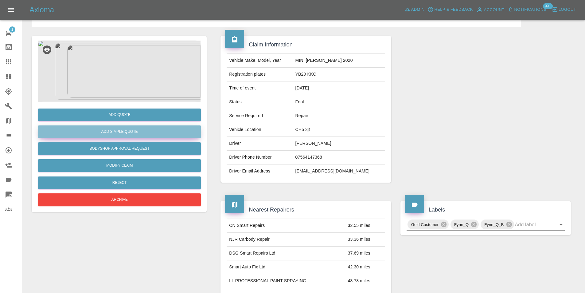
click at [128, 130] on button "Add Simple Quote" at bounding box center [119, 131] width 163 height 13
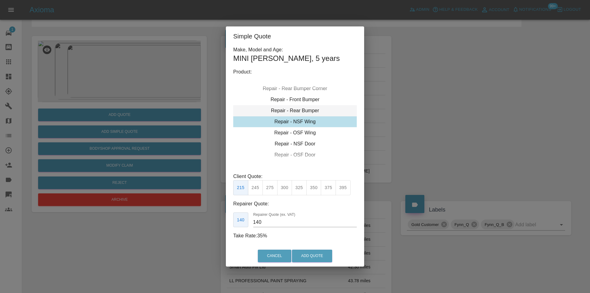
click at [310, 111] on div "Repair - Rear Bumper" at bounding box center [295, 110] width 124 height 11
drag, startPoint x: 269, startPoint y: 189, endPoint x: 279, endPoint y: 196, distance: 11.4
click at [270, 190] on button "350" at bounding box center [269, 187] width 15 height 15
type input "210"
click at [306, 254] on button "Add Quote" at bounding box center [312, 255] width 40 height 13
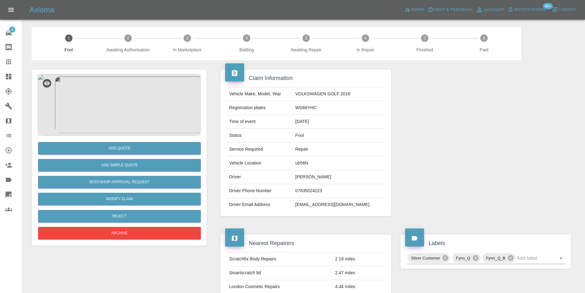
click at [123, 104] on img at bounding box center [119, 104] width 163 height 61
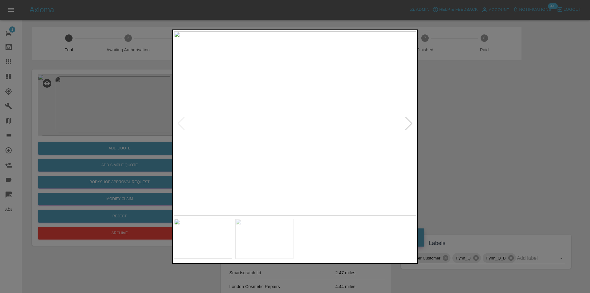
click at [408, 126] on div at bounding box center [409, 123] width 8 height 14
click at [408, 126] on img at bounding box center [295, 123] width 242 height 184
drag, startPoint x: 475, startPoint y: 136, endPoint x: 282, endPoint y: 178, distance: 197.7
click at [474, 136] on div at bounding box center [295, 146] width 590 height 293
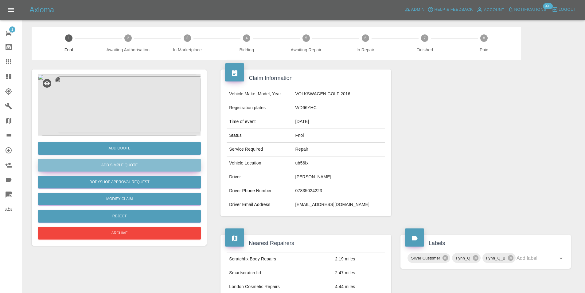
click at [131, 165] on button "Add Simple Quote" at bounding box center [119, 165] width 163 height 13
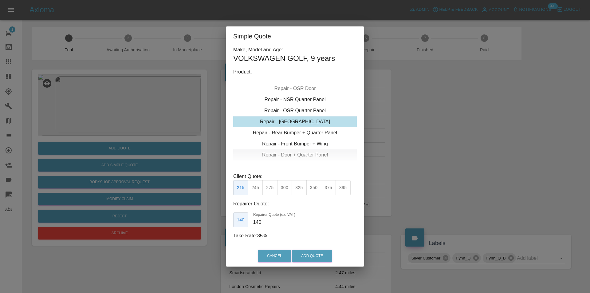
click at [309, 151] on div "Repair - Door + Quarter Panel" at bounding box center [295, 154] width 124 height 11
click at [257, 189] on button "350" at bounding box center [255, 187] width 15 height 15
type input "210"
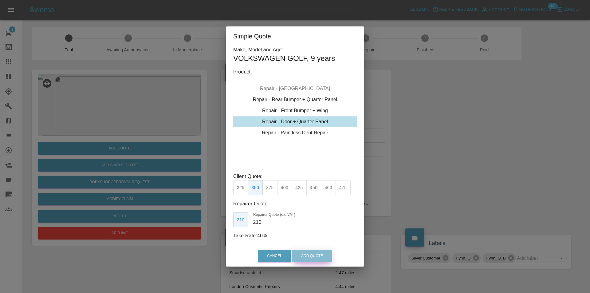
click at [308, 256] on button "Add Quote" at bounding box center [312, 255] width 40 height 13
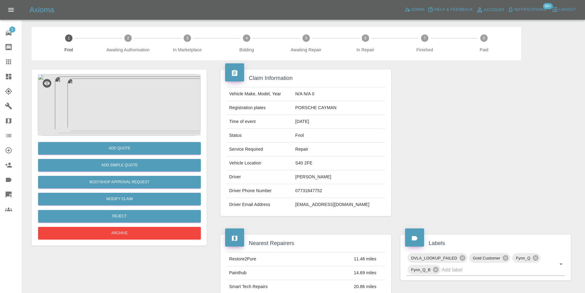
click at [95, 112] on img at bounding box center [119, 104] width 163 height 61
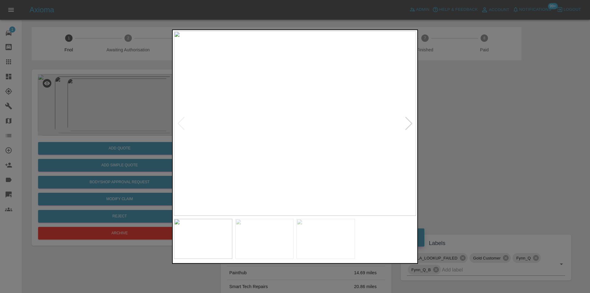
click at [408, 125] on div at bounding box center [409, 123] width 8 height 14
click at [408, 125] on img at bounding box center [295, 123] width 242 height 184
click at [477, 122] on div at bounding box center [295, 146] width 590 height 293
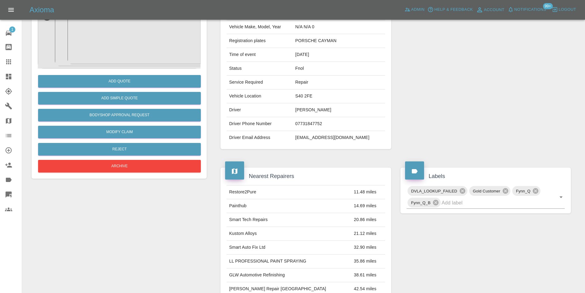
scroll to position [64, 0]
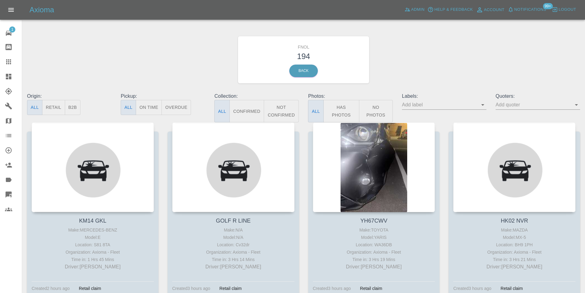
click at [343, 109] on button "Has Photos" at bounding box center [342, 111] width 36 height 22
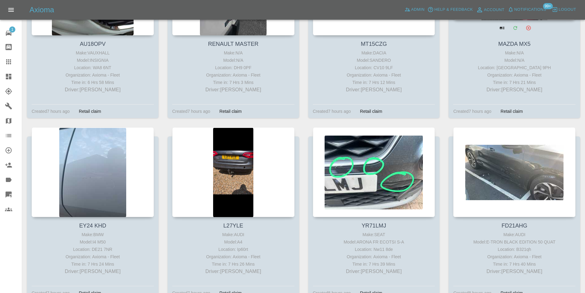
scroll to position [1505, 0]
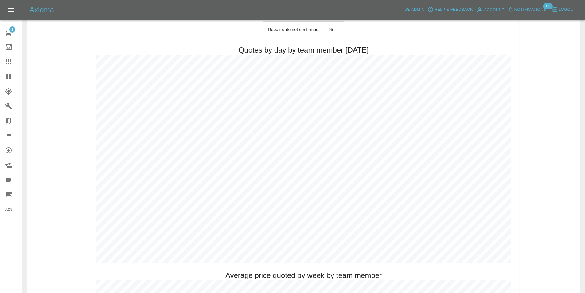
scroll to position [341, 0]
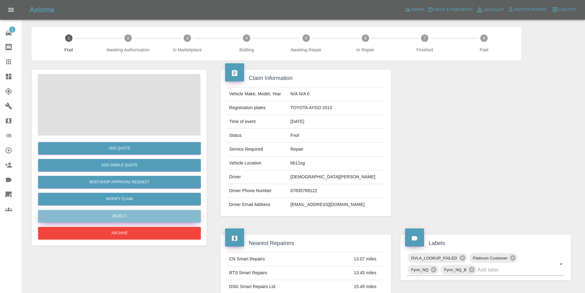
click at [118, 214] on button "Reject" at bounding box center [119, 216] width 163 height 13
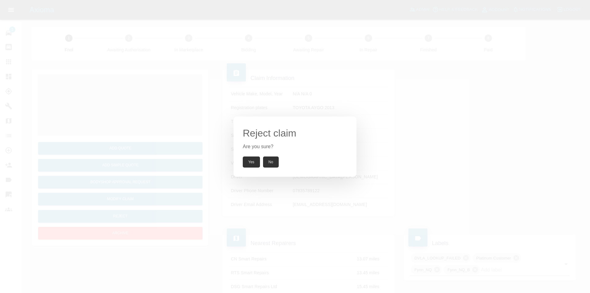
click at [247, 160] on button "Yes" at bounding box center [251, 161] width 17 height 11
